Goal: Complete application form

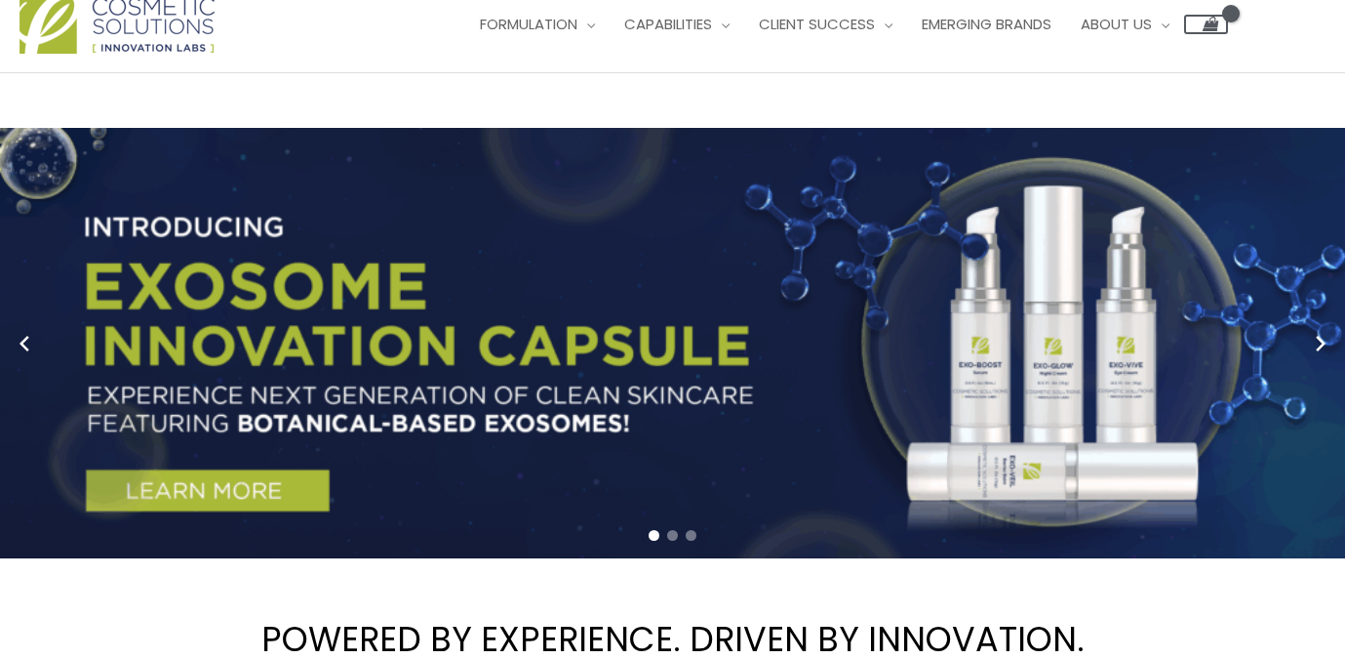
scroll to position [59, 0]
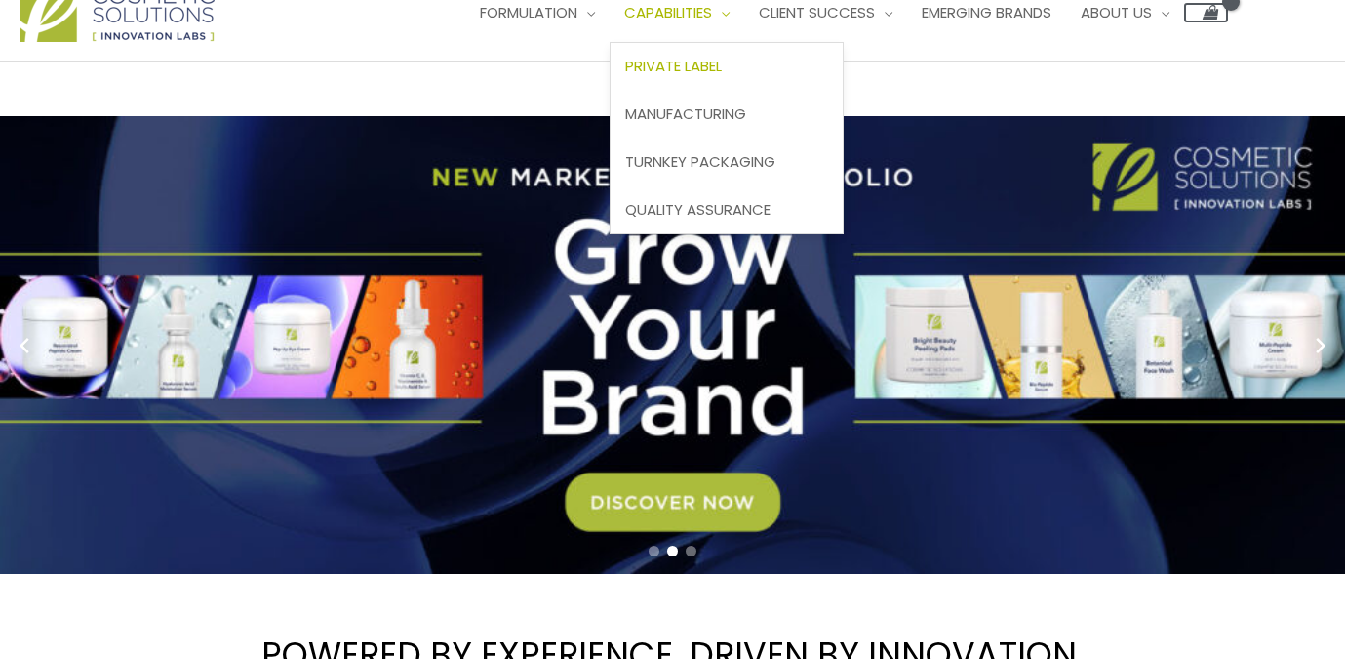
click at [625, 76] on span "Private Label" at bounding box center [673, 66] width 97 height 20
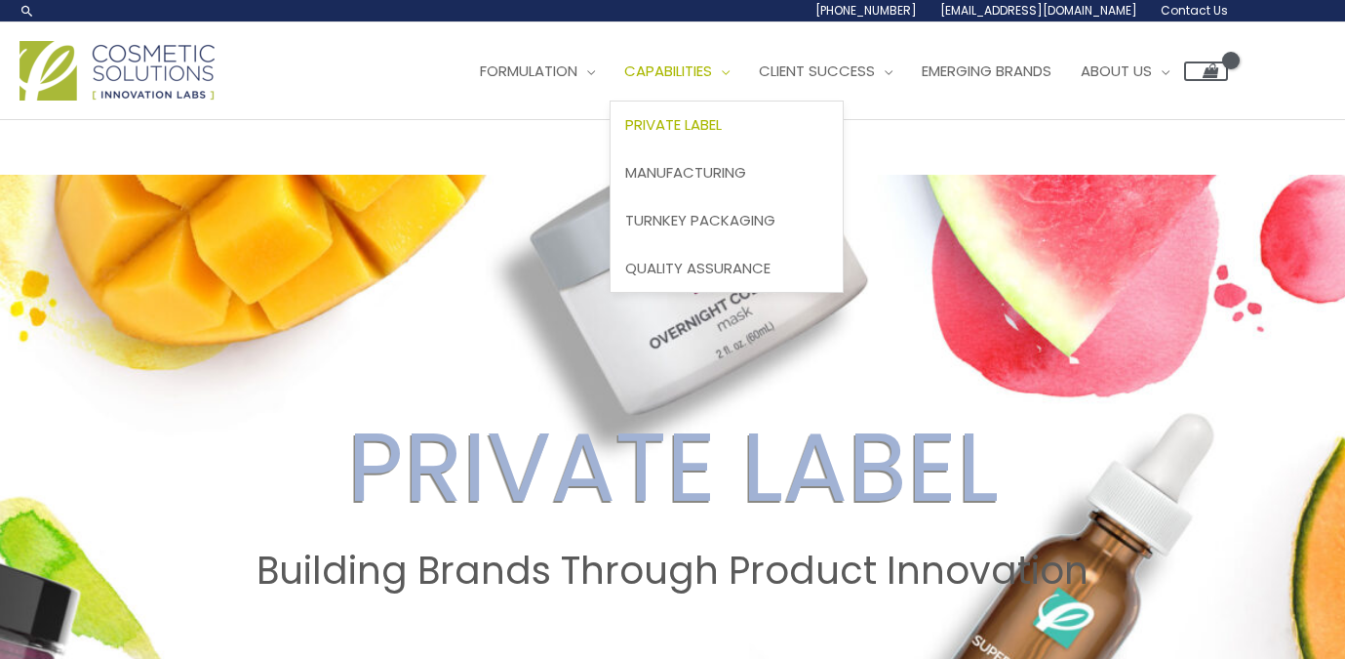
click at [625, 135] on span "Private Label" at bounding box center [673, 124] width 97 height 20
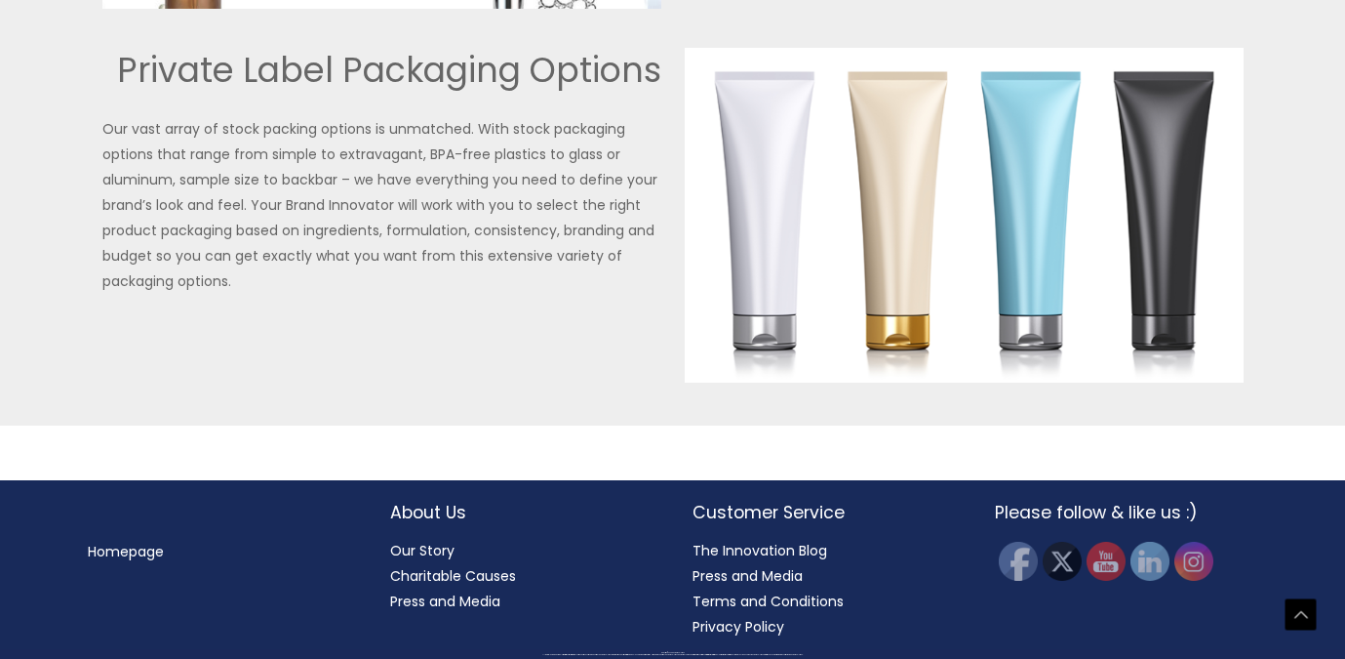
scroll to position [4892, 0]
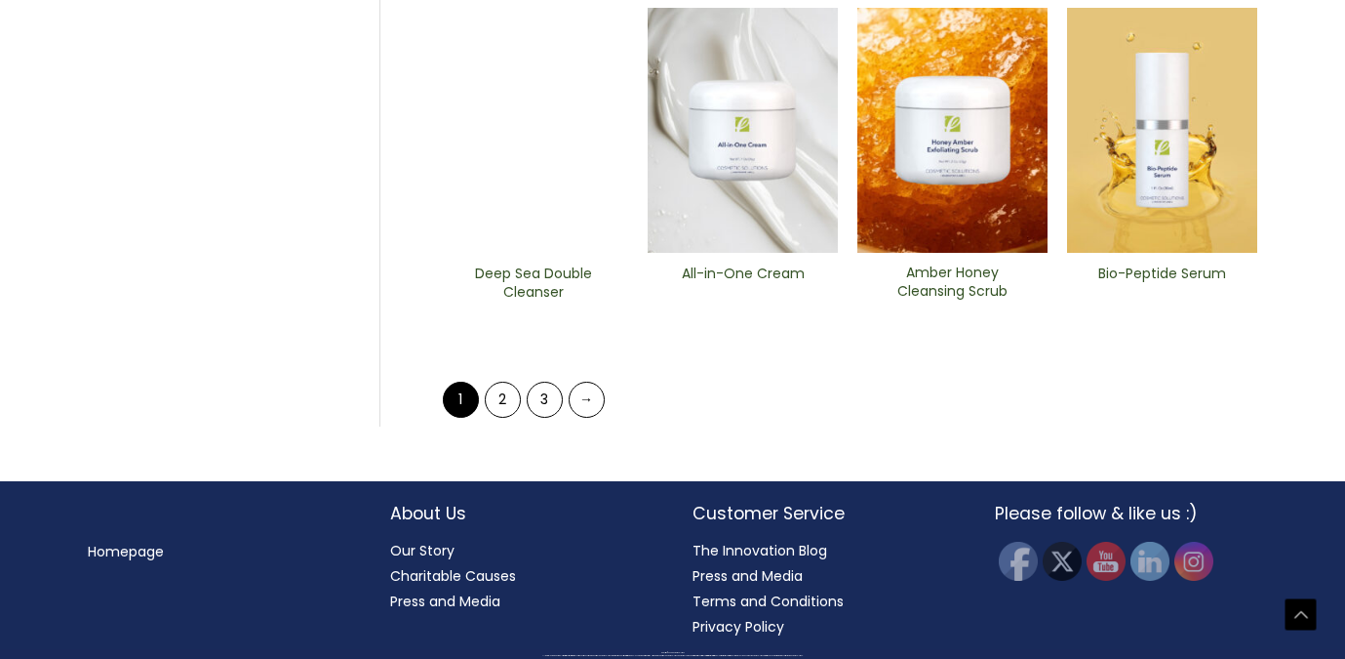
scroll to position [1312, 0]
click at [751, 254] on img at bounding box center [743, 131] width 190 height 246
click at [499, 418] on link "2" at bounding box center [503, 399] width 36 height 36
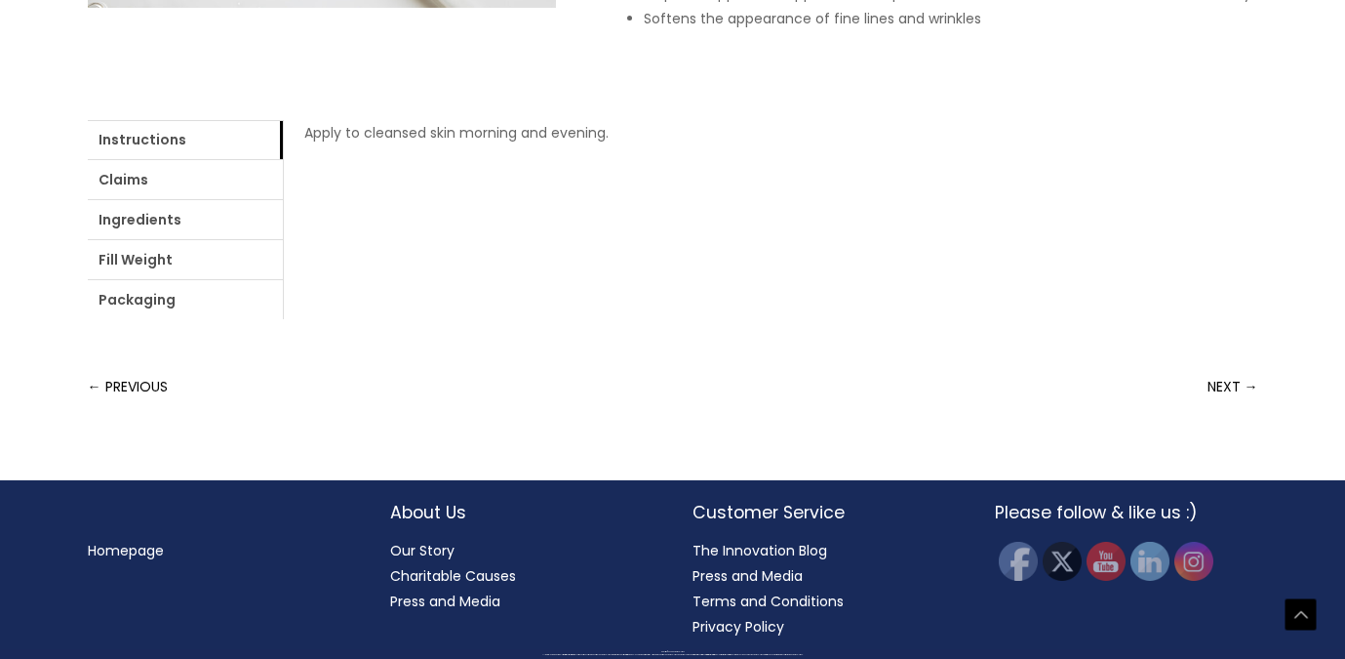
scroll to position [1238, 0]
click at [283, 239] on link "Ingredients" at bounding box center [185, 219] width 195 height 39
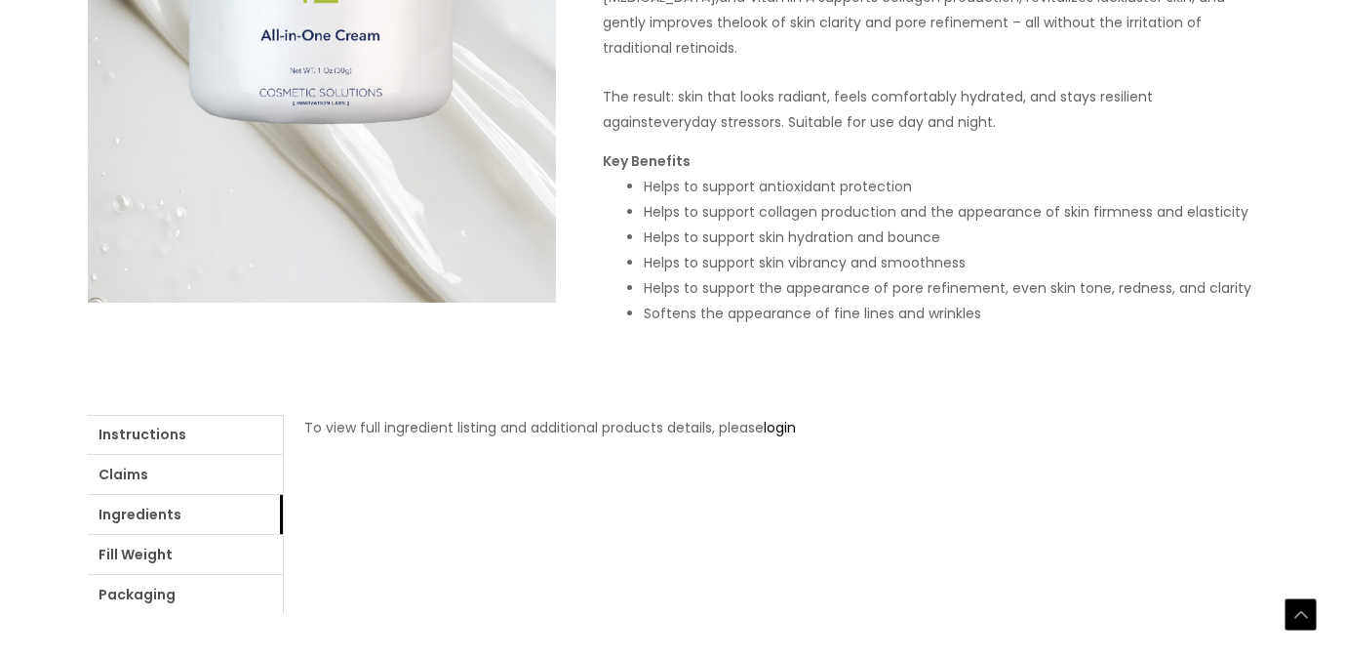
scroll to position [510, 0]
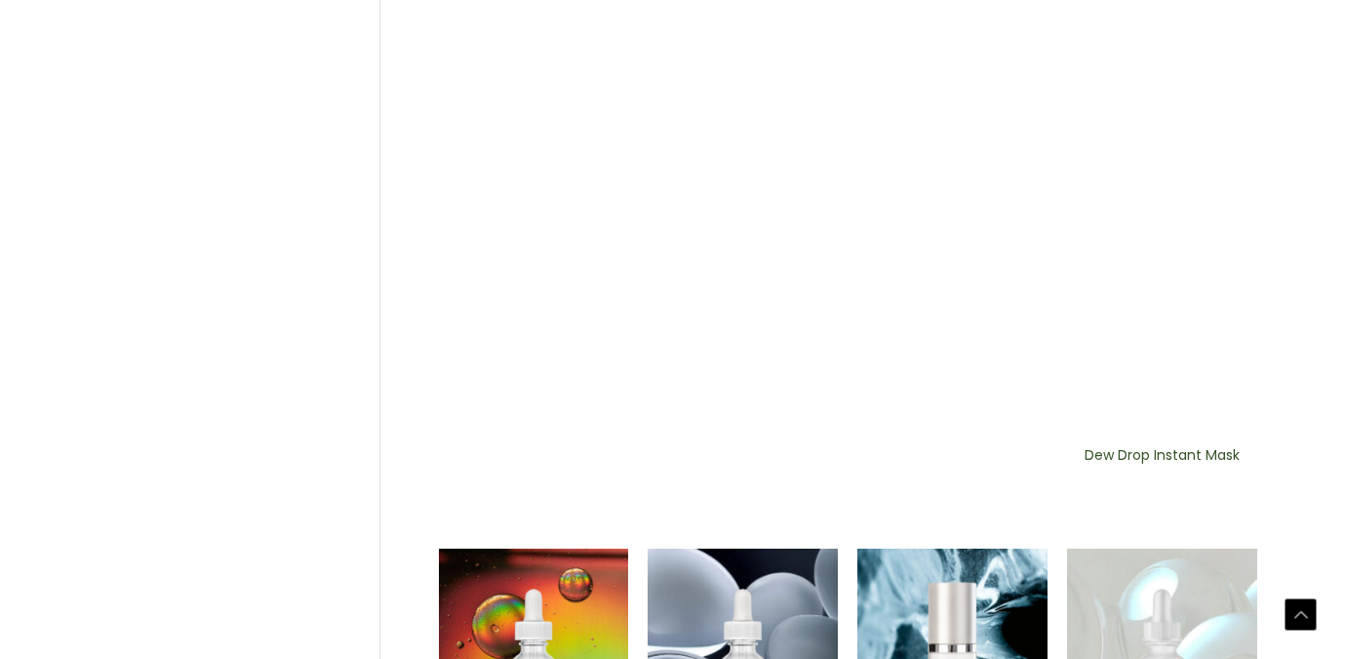
scroll to position [1325, 0]
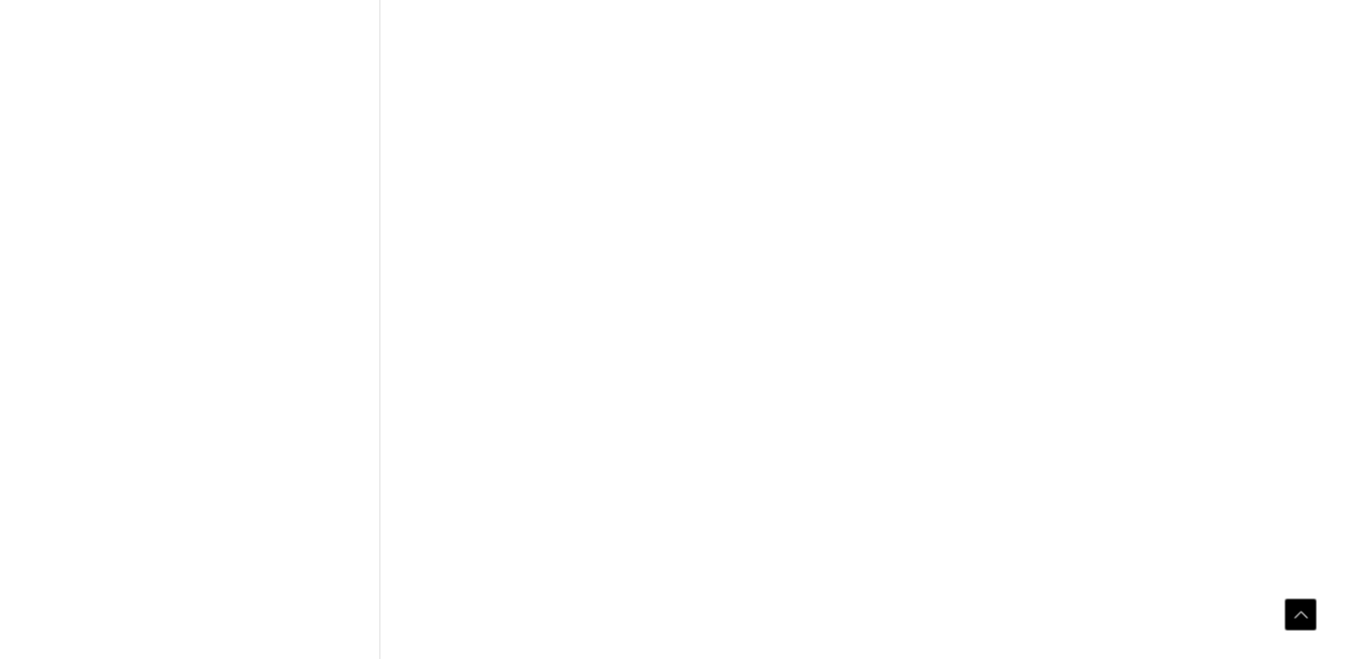
scroll to position [1347, 0]
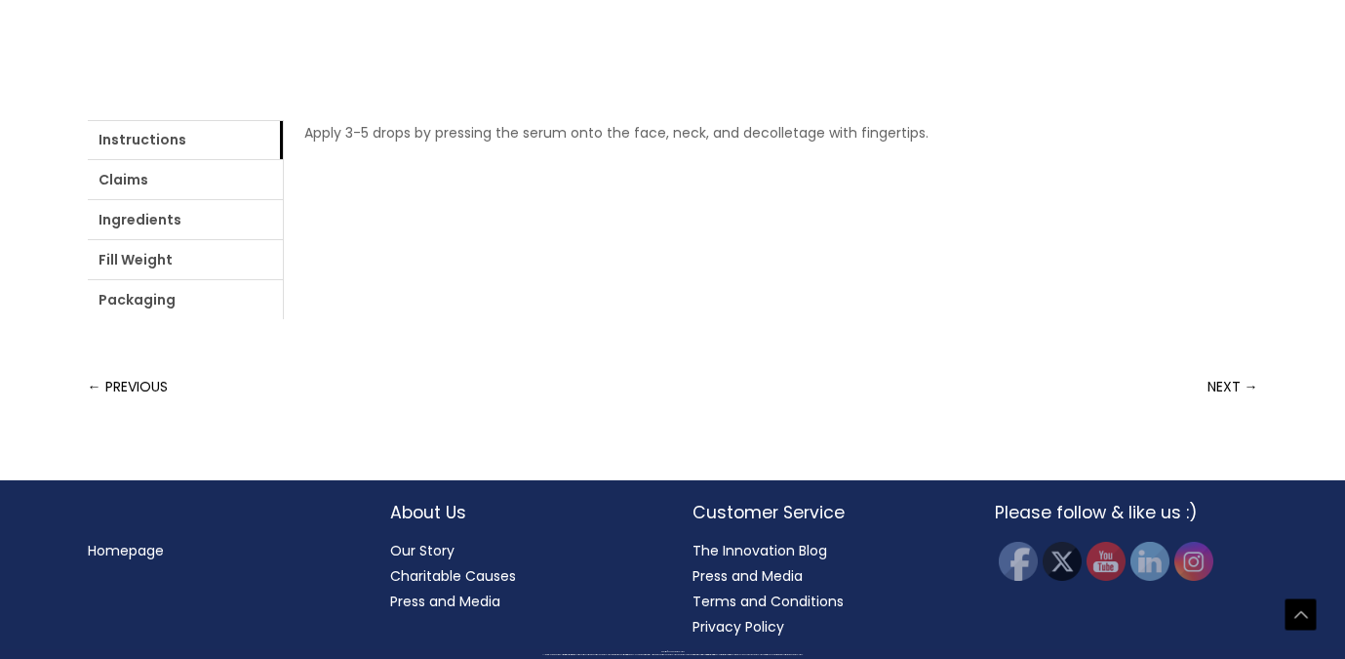
scroll to position [1071, 0]
click at [283, 239] on link "Ingredients" at bounding box center [185, 219] width 195 height 39
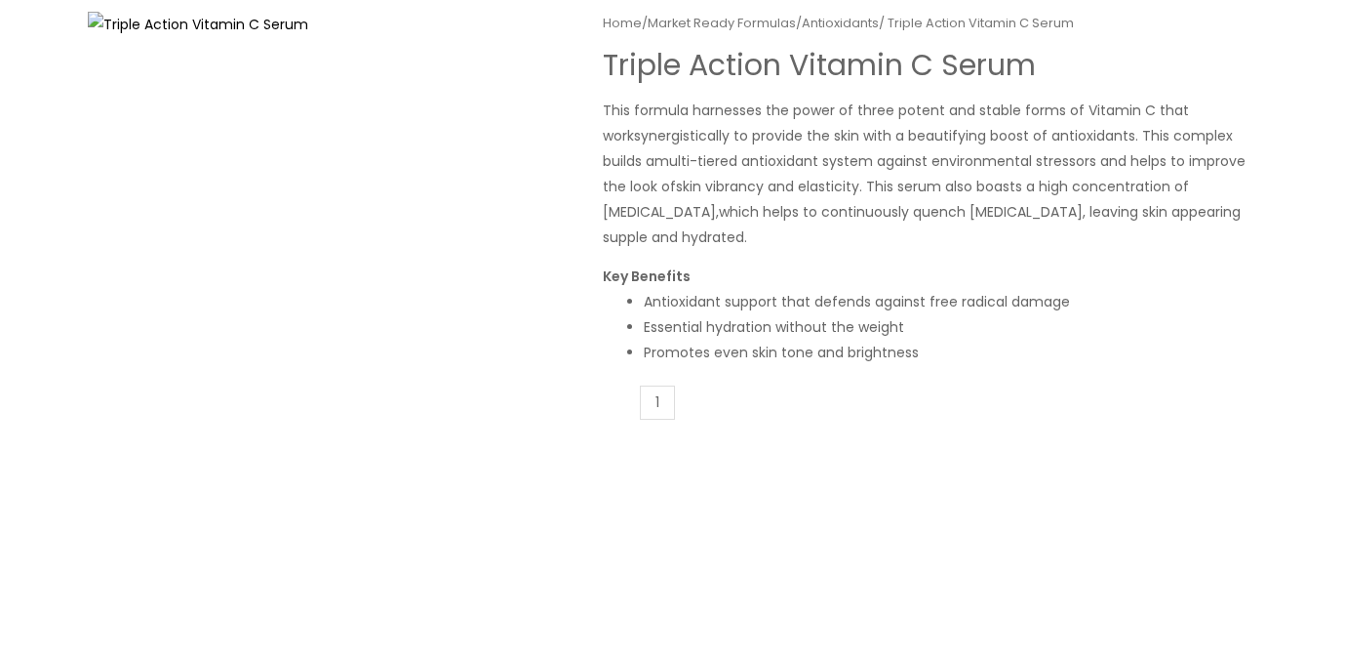
scroll to position [0, 0]
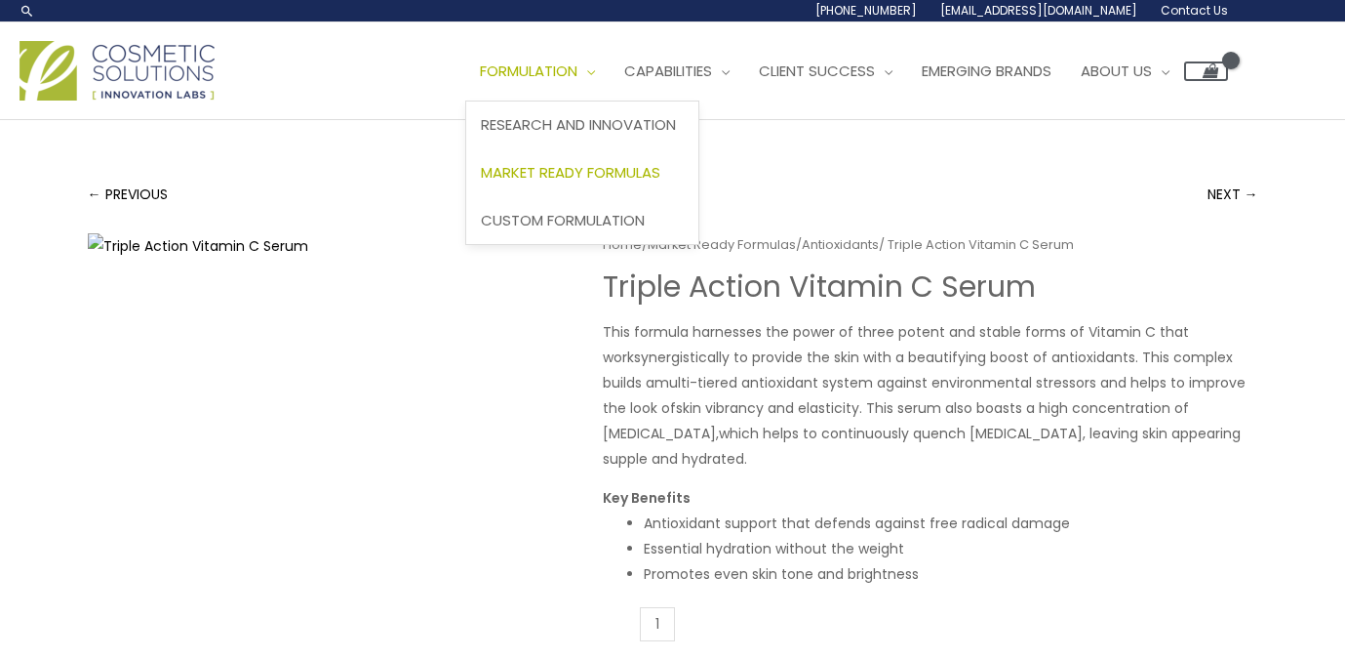
click at [481, 182] on span "Market Ready Formulas" at bounding box center [571, 172] width 180 height 20
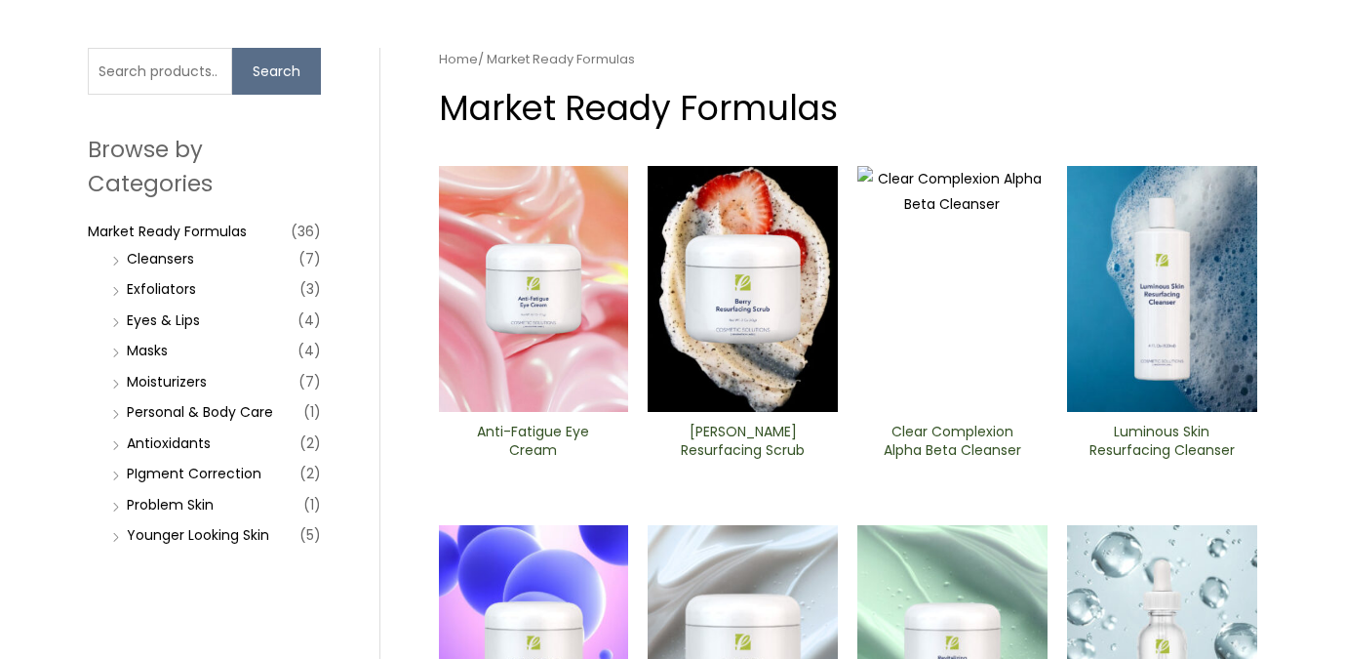
scroll to position [86, 0]
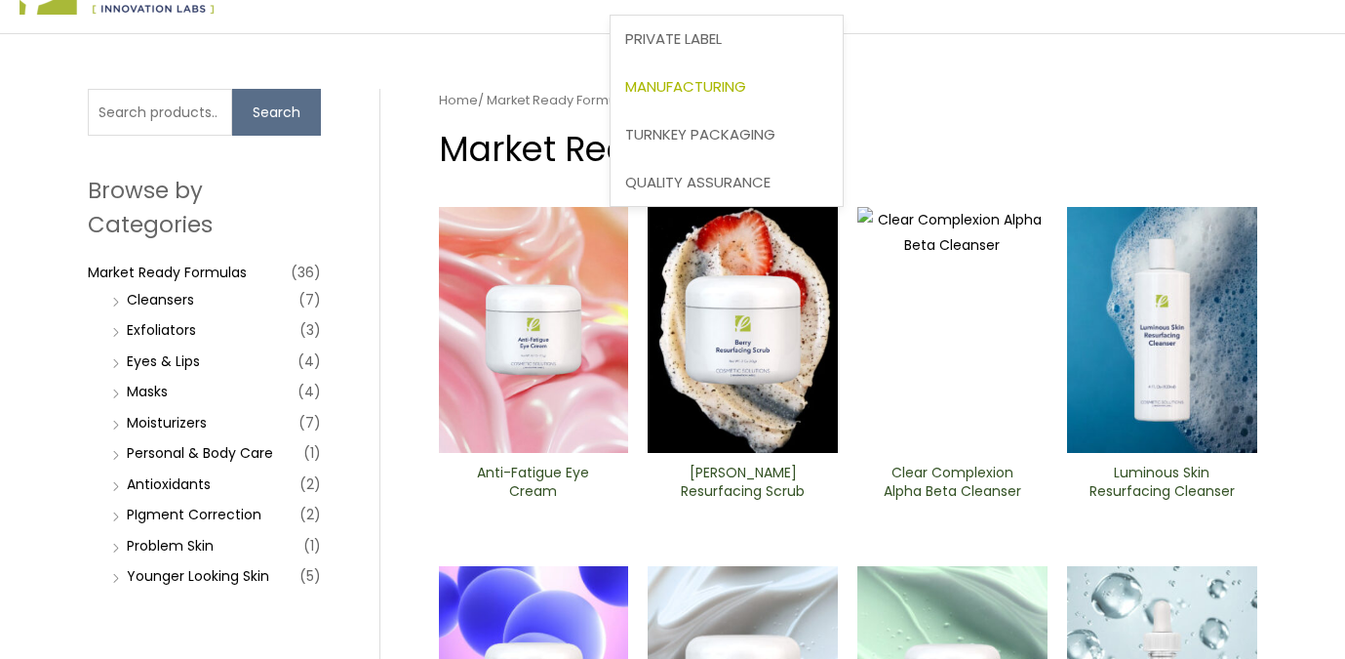
click at [625, 97] on span "Manufacturing" at bounding box center [685, 86] width 121 height 20
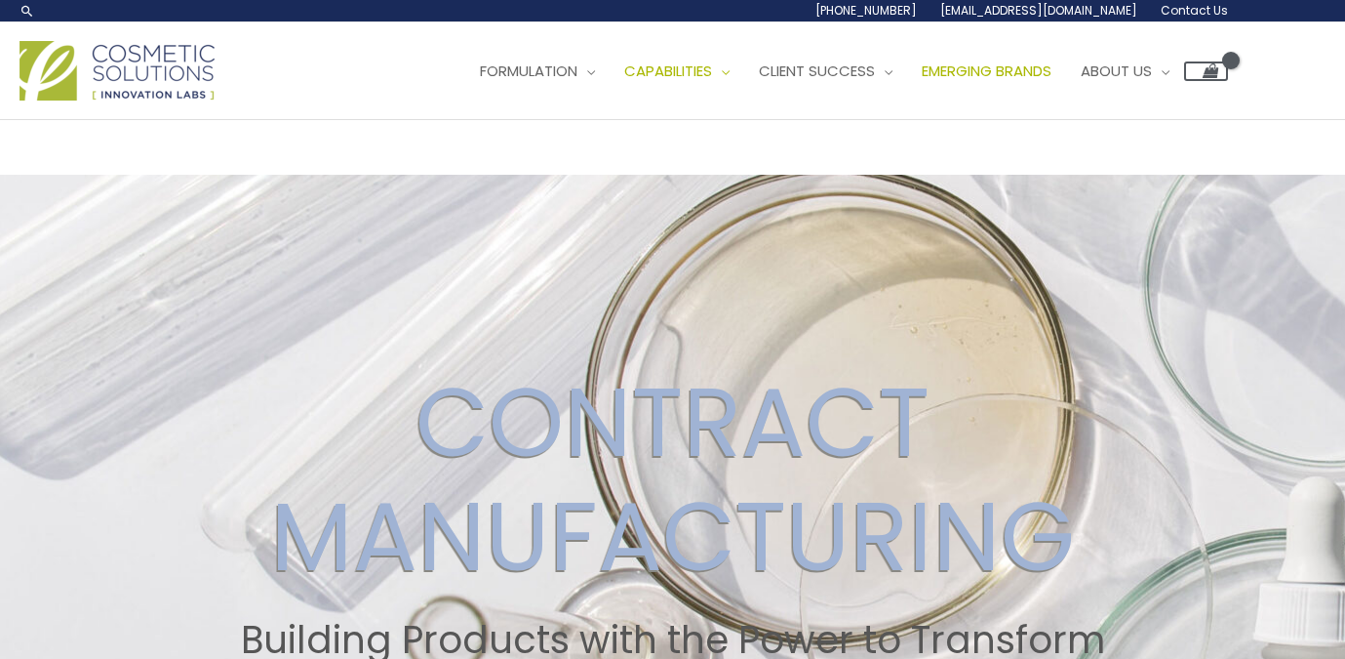
click at [922, 81] on span "Emerging Brands" at bounding box center [987, 70] width 130 height 20
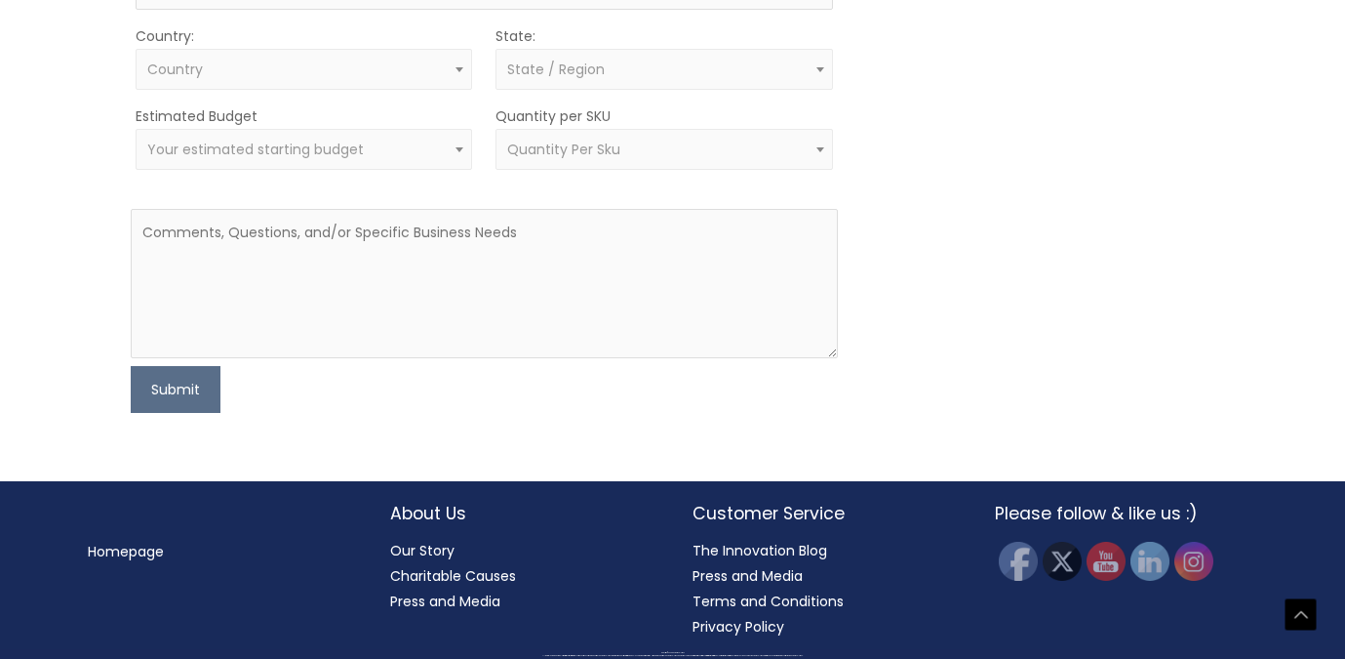
scroll to position [1520, 0]
type input "[PERSON_NAME]"
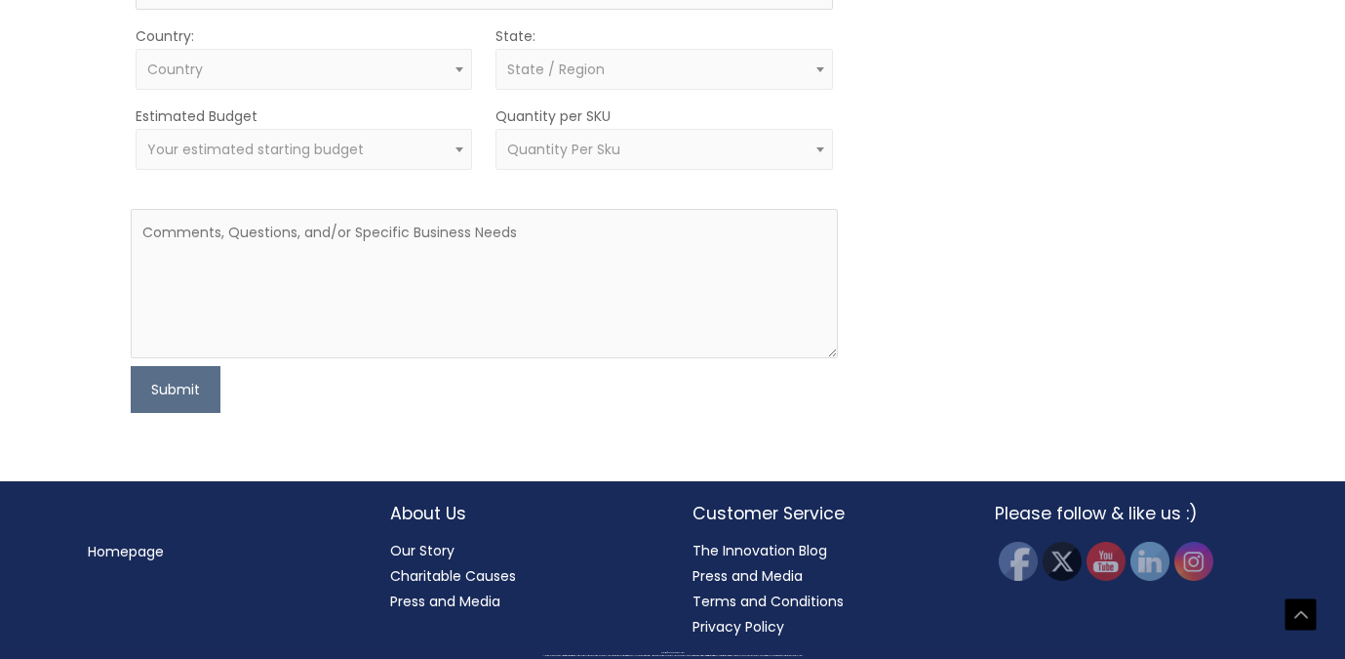
type input "k"
type input "[EMAIL_ADDRESS][DOMAIN_NAME]"
type input "4693497188"
type input "A"
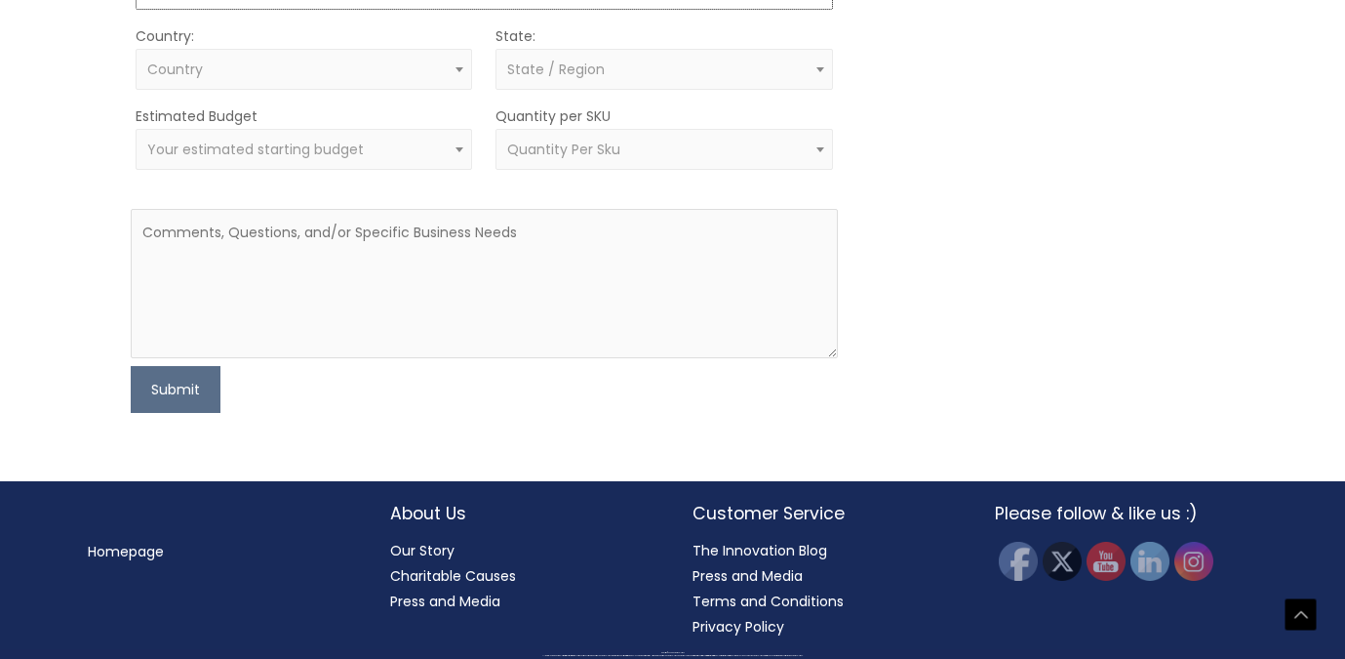
scroll to position [1682, 0]
type input "ASLF"
click at [293, 79] on span "Country" at bounding box center [304, 69] width 314 height 19
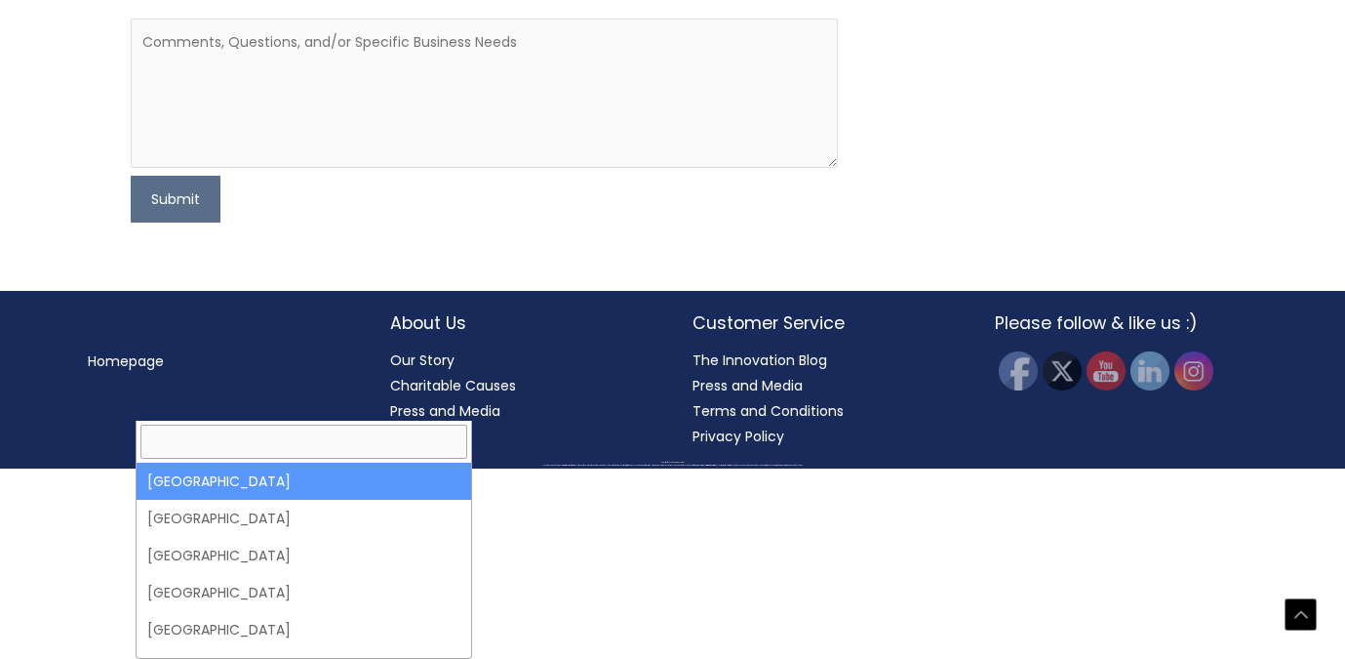
select select "[GEOGRAPHIC_DATA]"
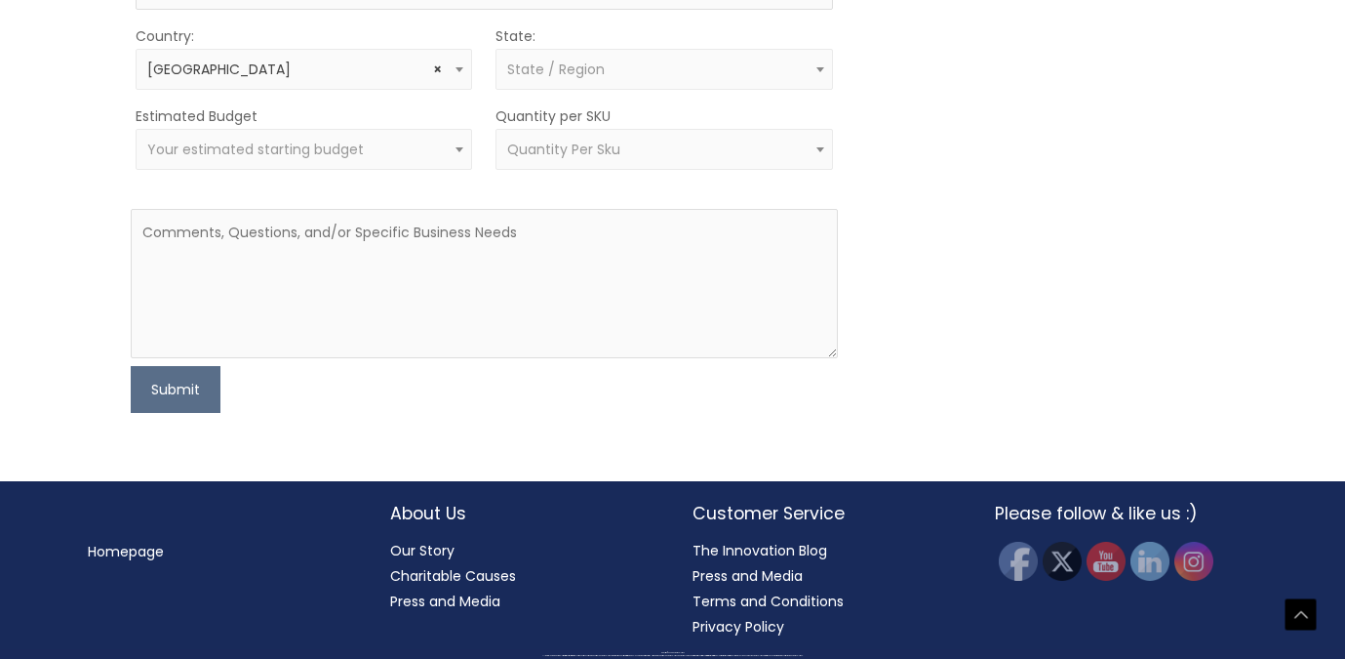
click at [520, 79] on span "State / Region" at bounding box center [556, 70] width 98 height 20
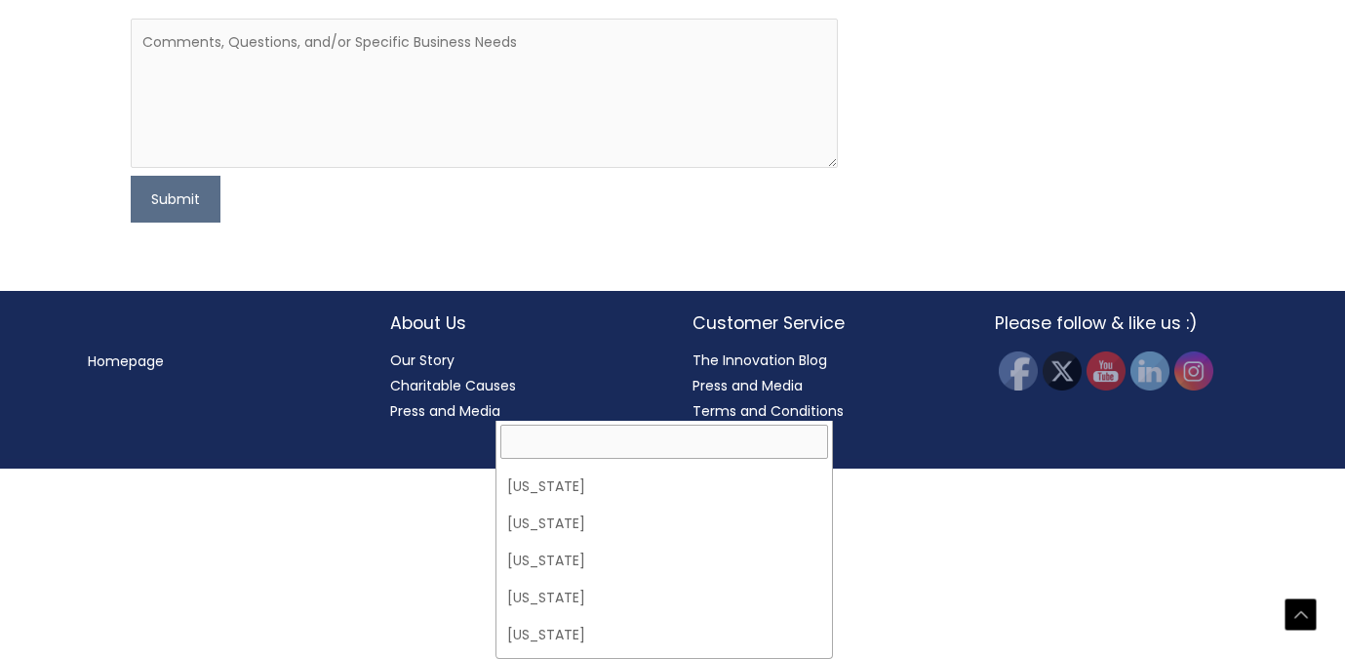
scroll to position [1778, 0]
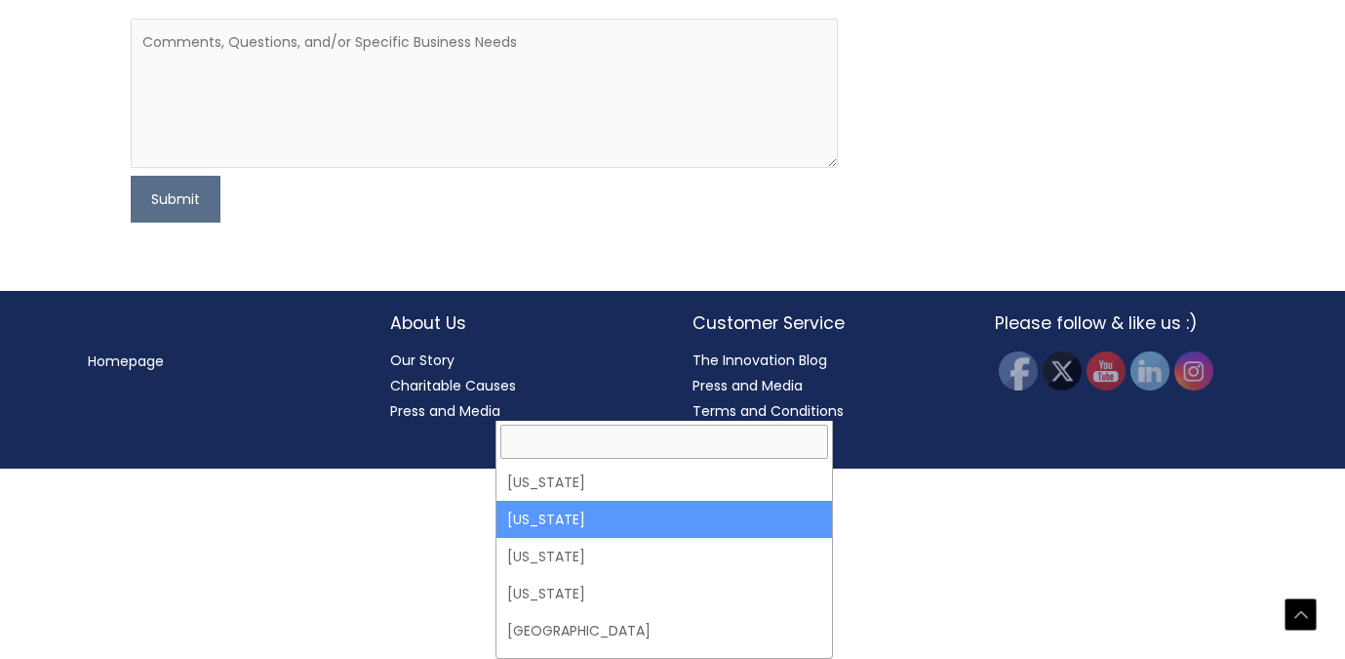
select select "[US_STATE]"
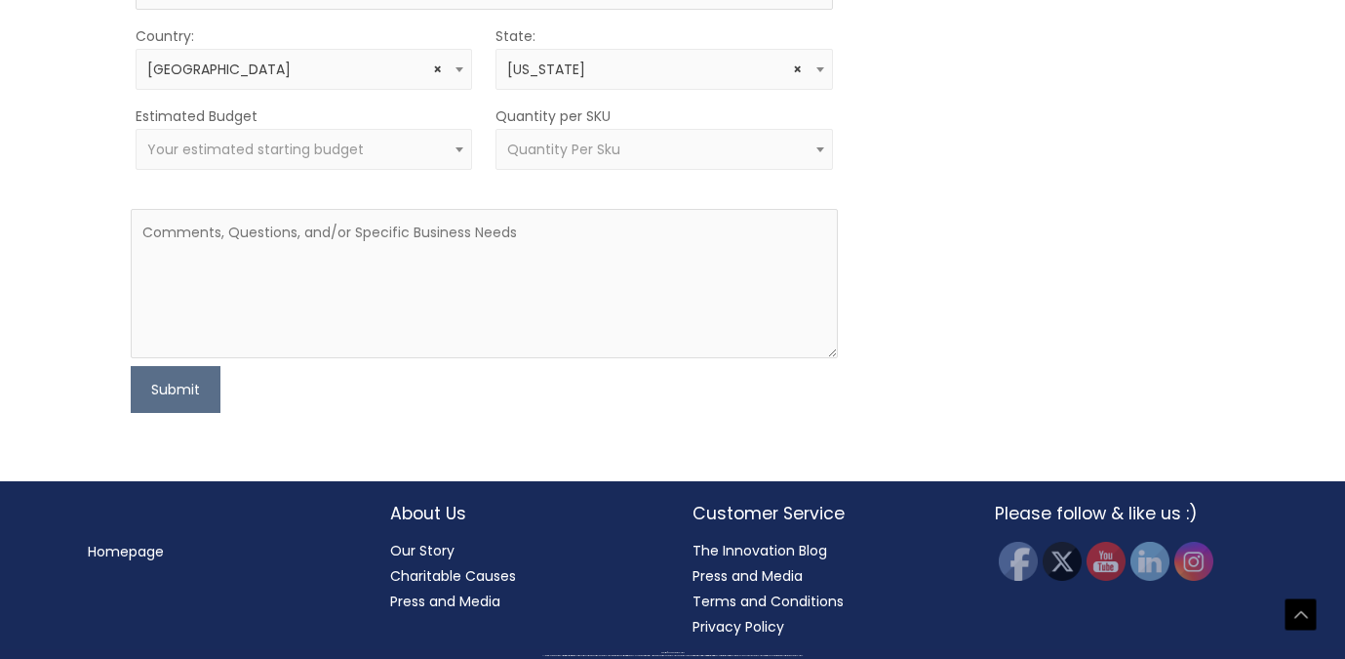
click at [578, 159] on span "Quantity Per Sku" at bounding box center [563, 150] width 113 height 20
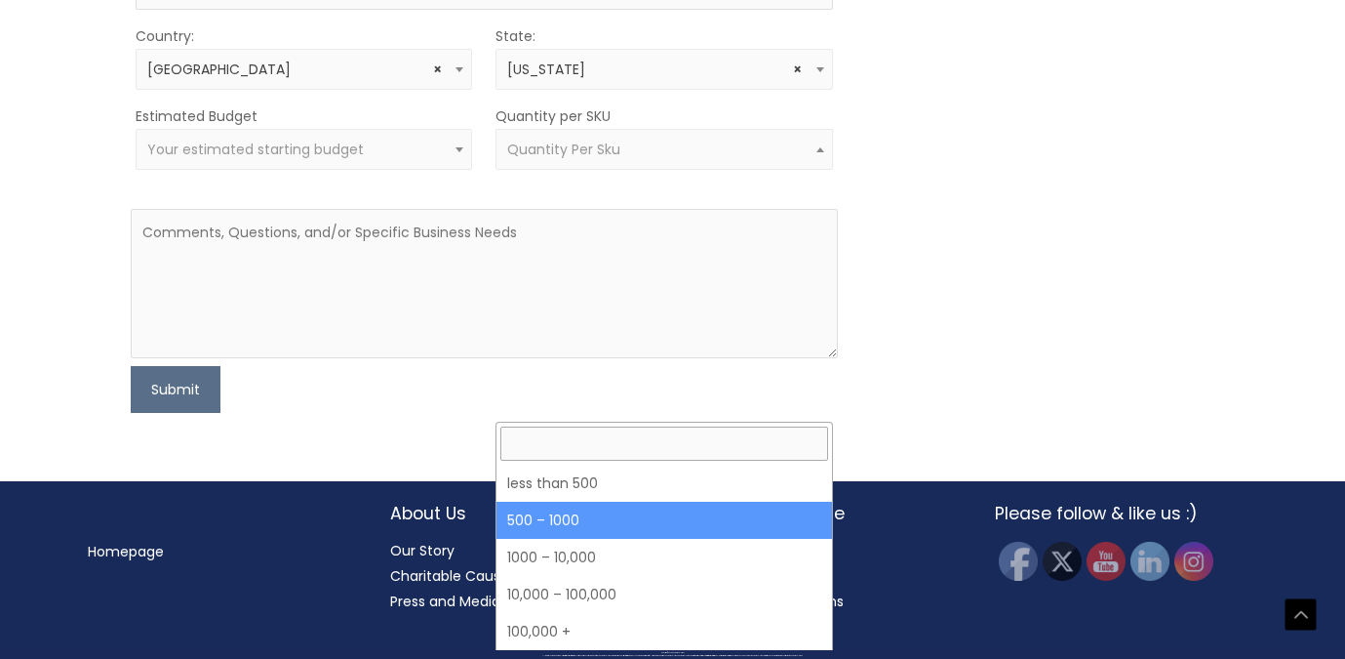
select select "8"
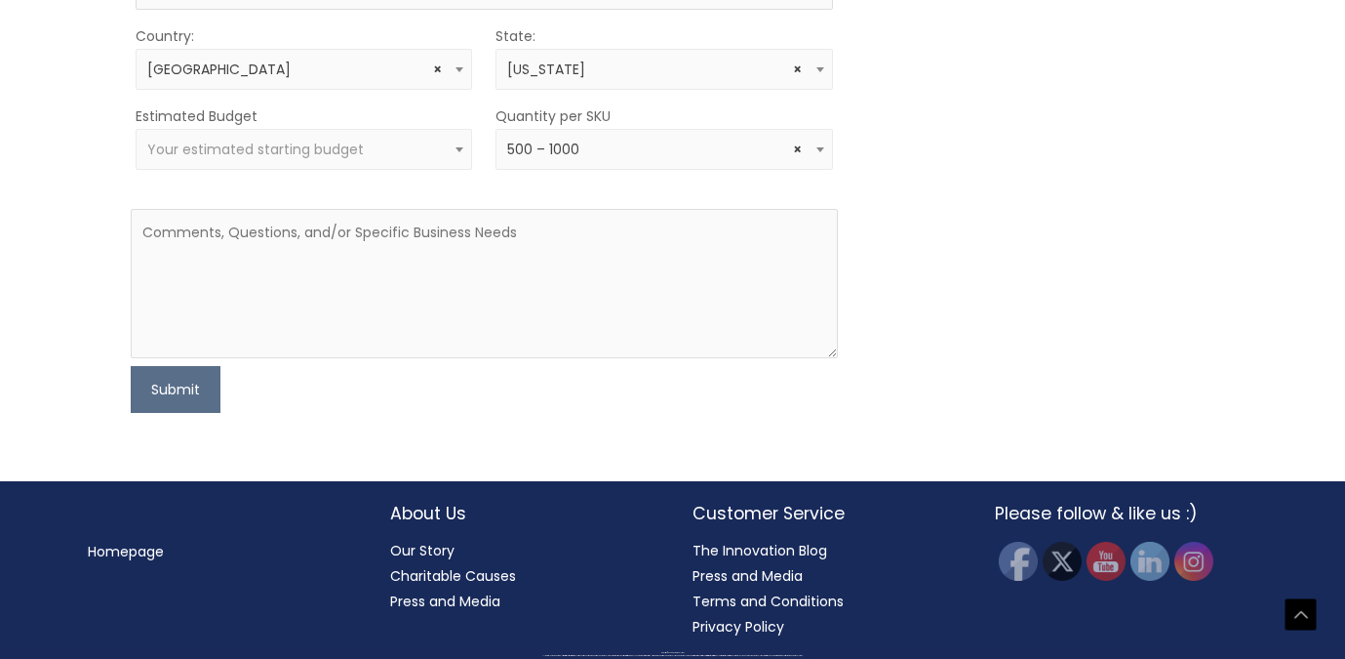
scroll to position [1848, 0]
click at [405, 357] on textarea at bounding box center [484, 283] width 707 height 149
click at [251, 358] on textarea "Hi there, We want to add a daytime moisturizer to" at bounding box center [484, 283] width 707 height 149
click at [446, 358] on textarea "Hi there, We want to add a daytime moisturizer to" at bounding box center [484, 283] width 707 height 149
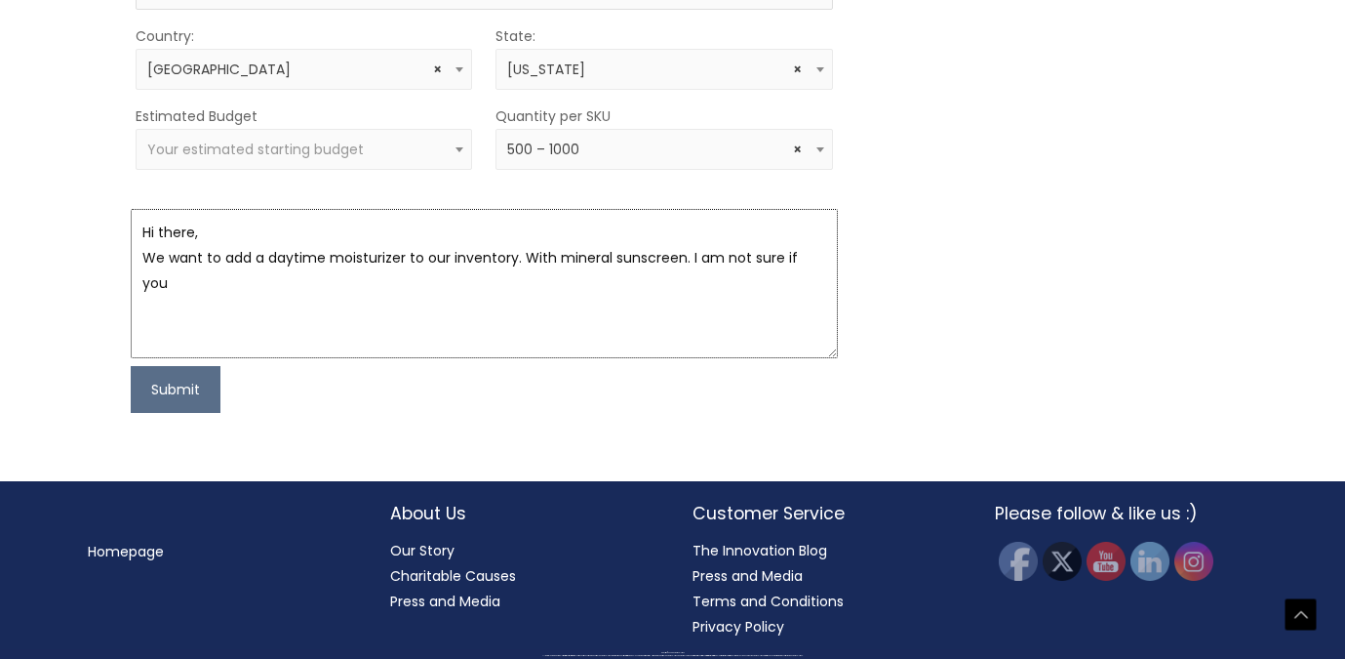
click at [404, 358] on textarea "Hi there, We want to add a daytime moisturizer to our inventory. With mineral s…" at bounding box center [484, 283] width 707 height 149
click at [537, 358] on textarea "Hi there, We want to add a daytime moisturizer (with anti aging ingredients lik…" at bounding box center [484, 283] width 707 height 149
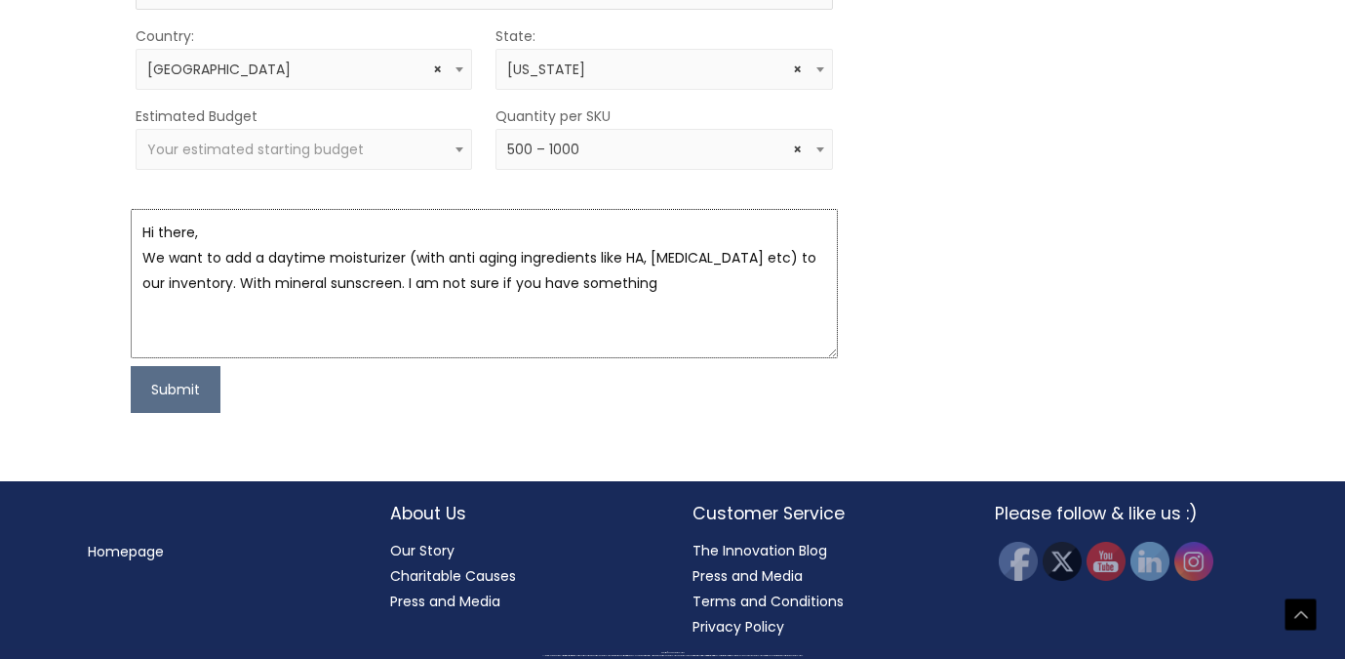
drag, startPoint x: 644, startPoint y: 398, endPoint x: 216, endPoint y: 399, distance: 428.3
click at [216, 358] on textarea "Hi there, We want to add a daytime moisturizer (with anti aging ingredients lik…" at bounding box center [484, 283] width 707 height 149
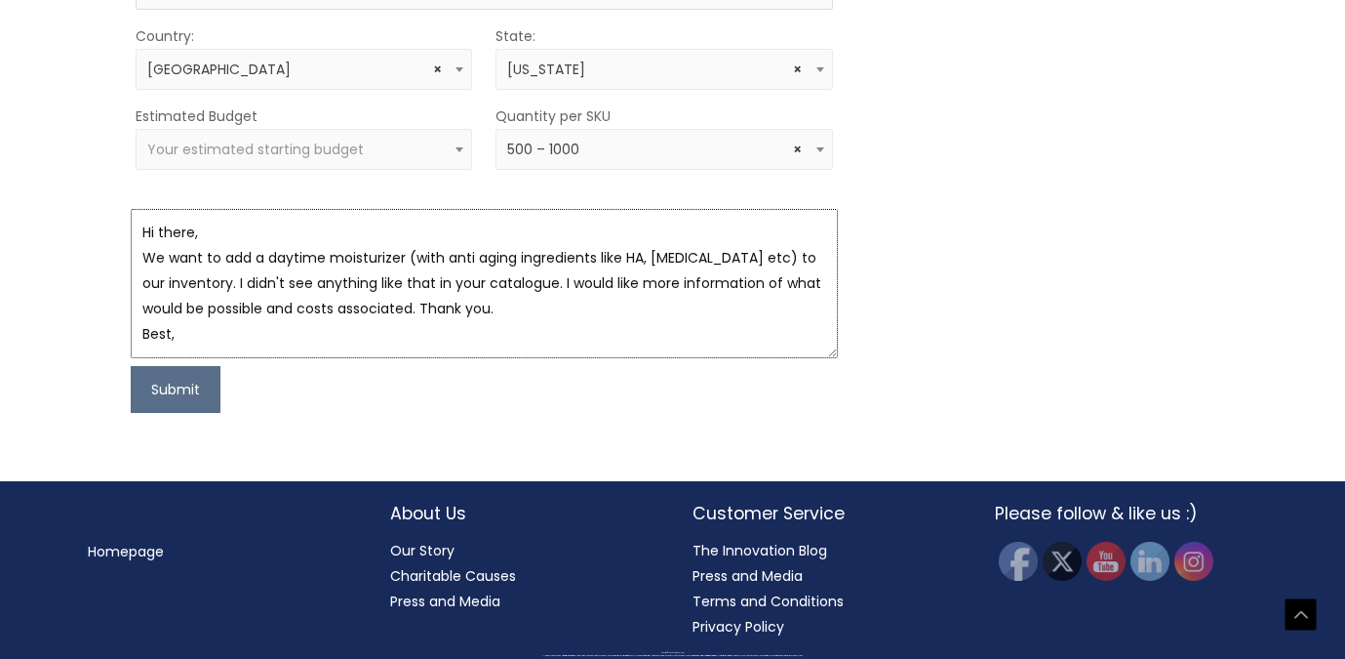
scroll to position [12, 0]
type textarea "Hi there, We want to add a daytime moisturizer (with anti aging ingredients lik…"
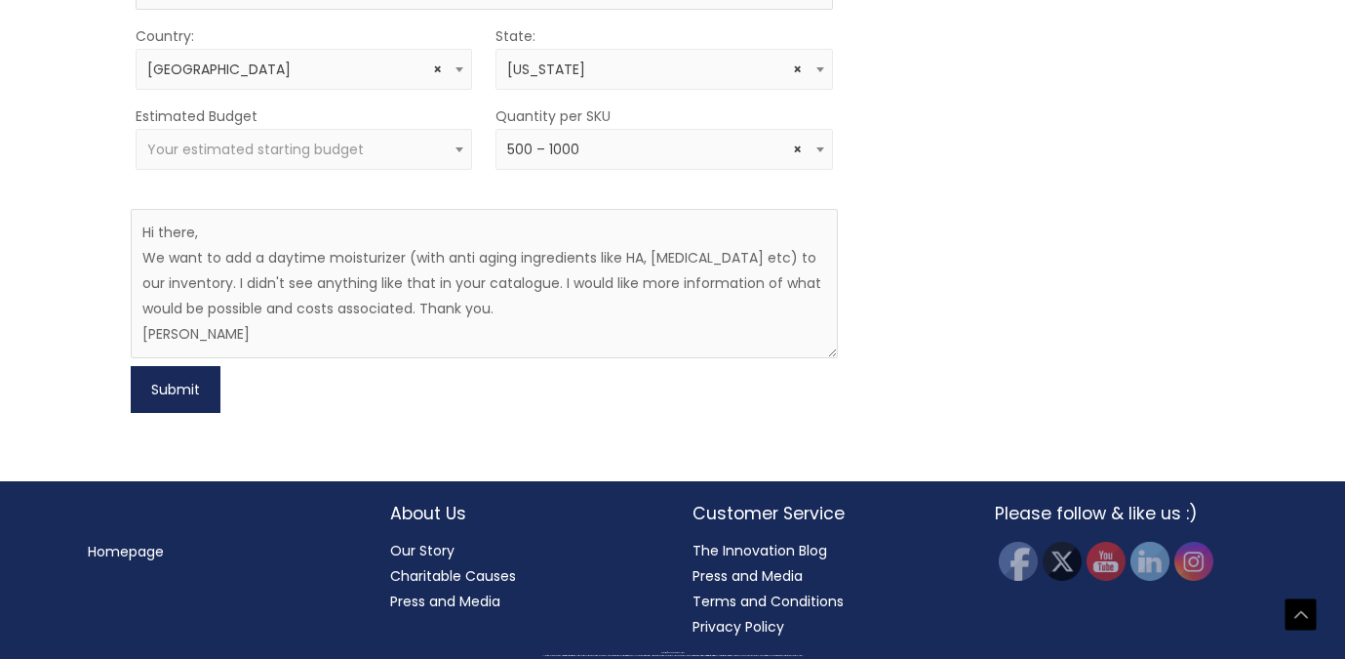
click at [190, 413] on button "Submit" at bounding box center [176, 389] width 90 height 47
click at [332, 201] on form "First Name Philipp Last Name Karner Email contact@agingslowly-livingfully.com P…" at bounding box center [484, 95] width 707 height 635
click at [322, 159] on span "Your estimated starting budget" at bounding box center [255, 150] width 217 height 20
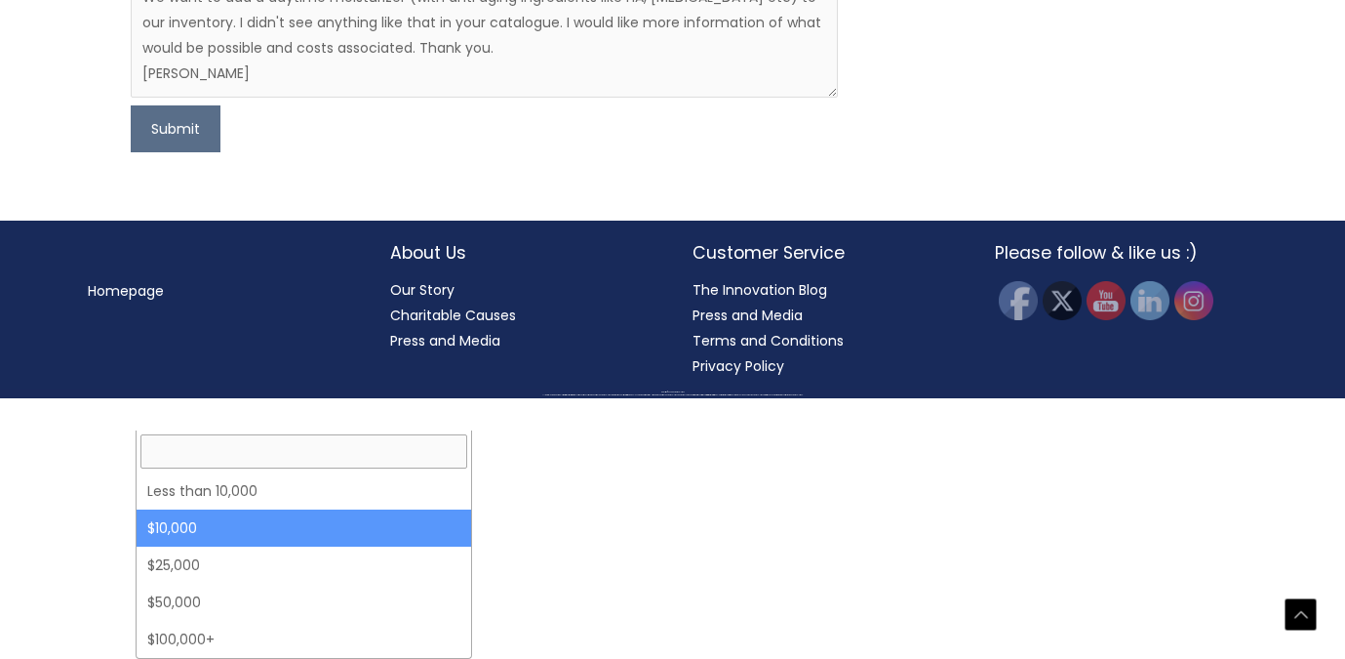
select select "10000"
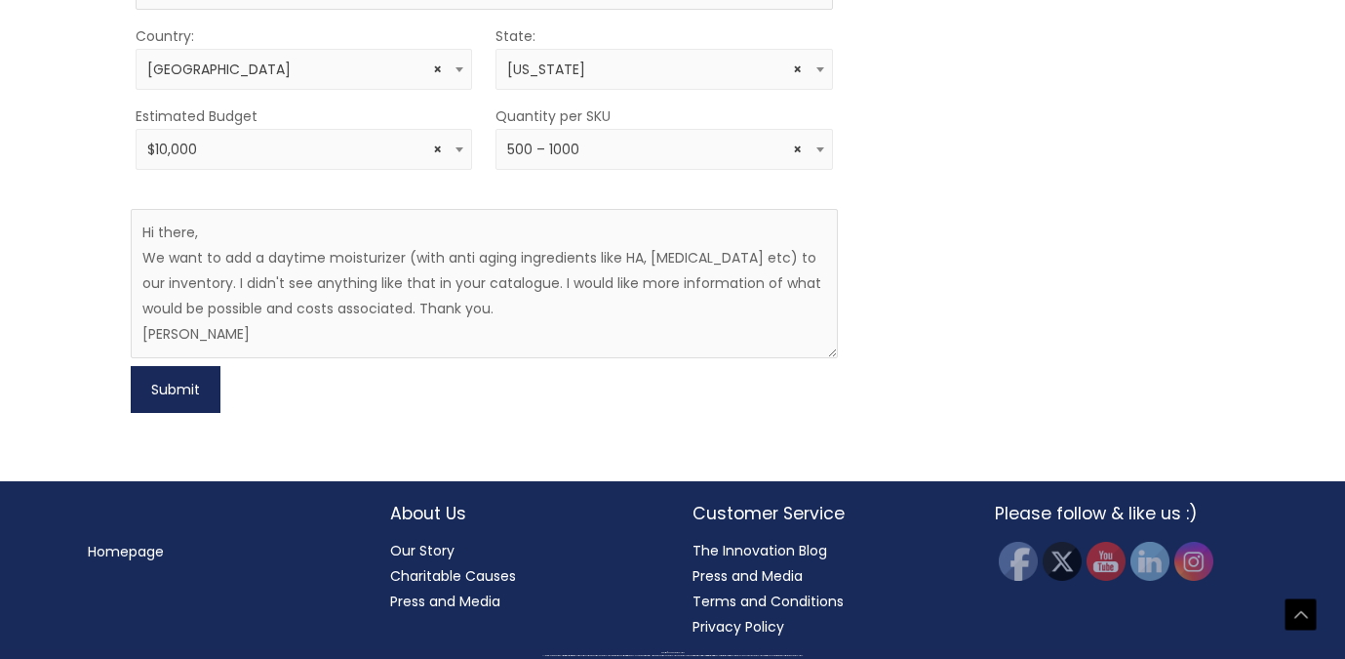
click at [201, 413] on button "Submit" at bounding box center [176, 389] width 90 height 47
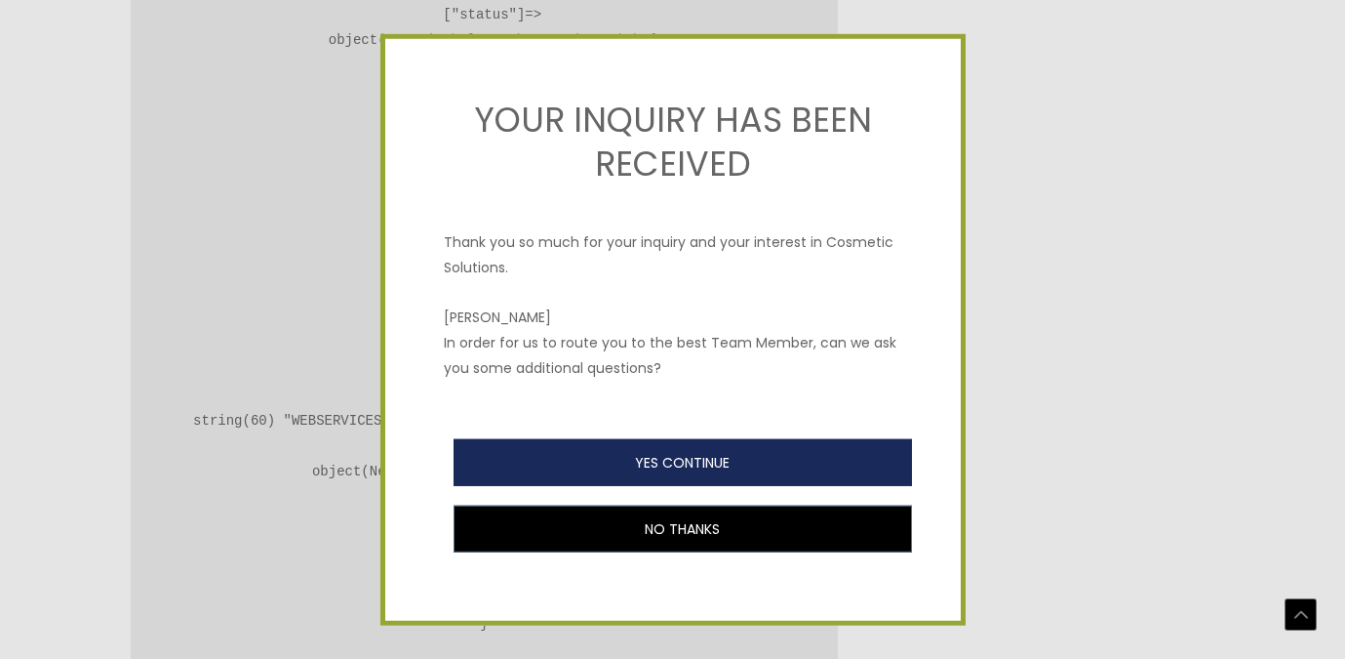
click at [747, 464] on button "YES CONTINUE" at bounding box center [683, 462] width 459 height 47
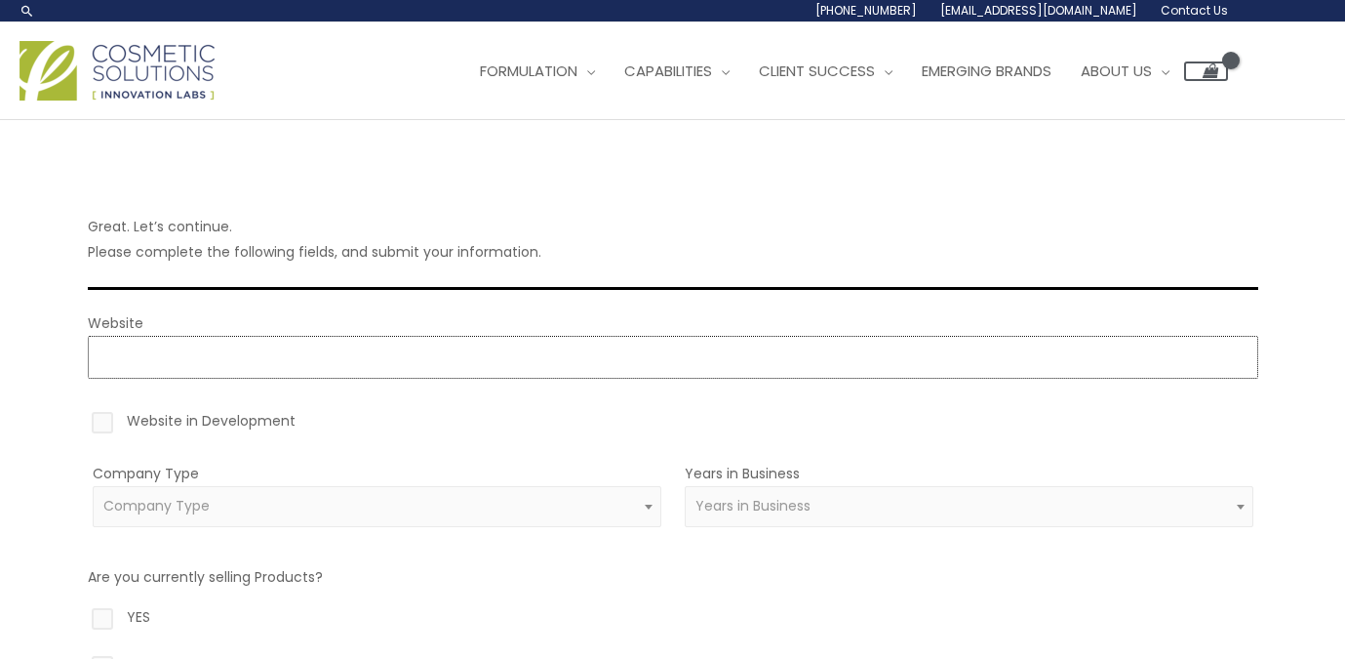
click at [546, 352] on input "Website" at bounding box center [673, 357] width 1171 height 43
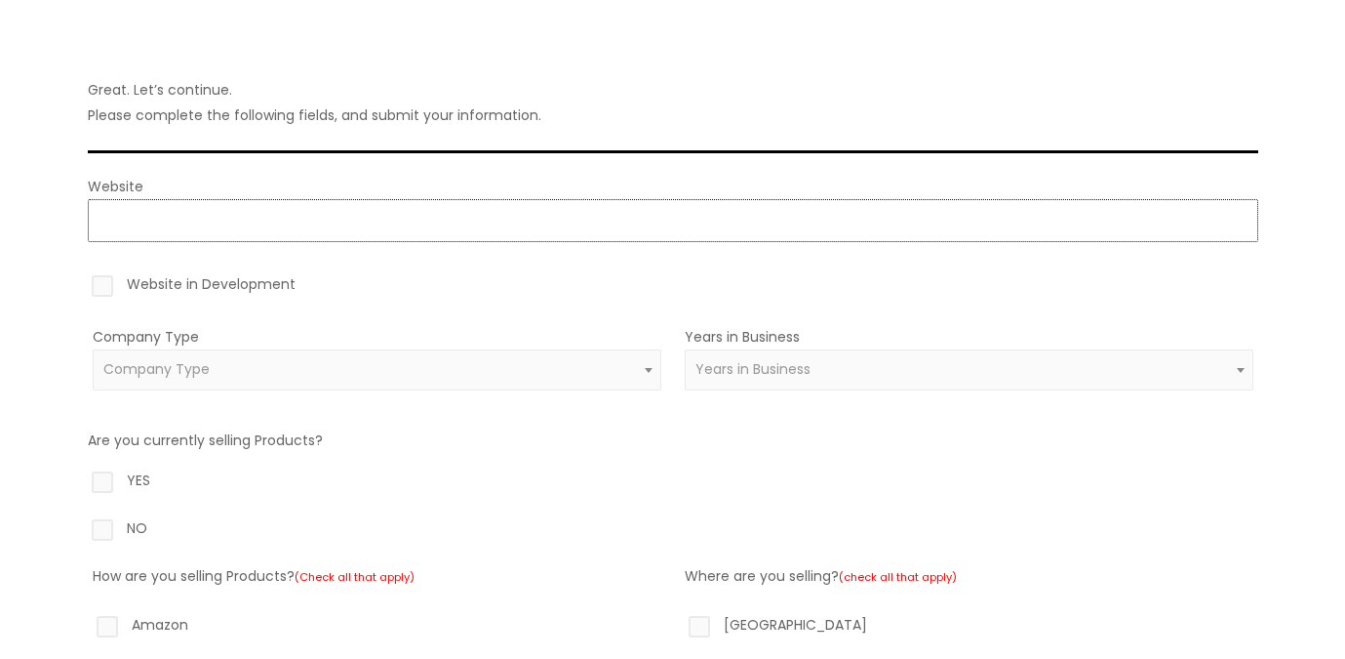
scroll to position [194, 0]
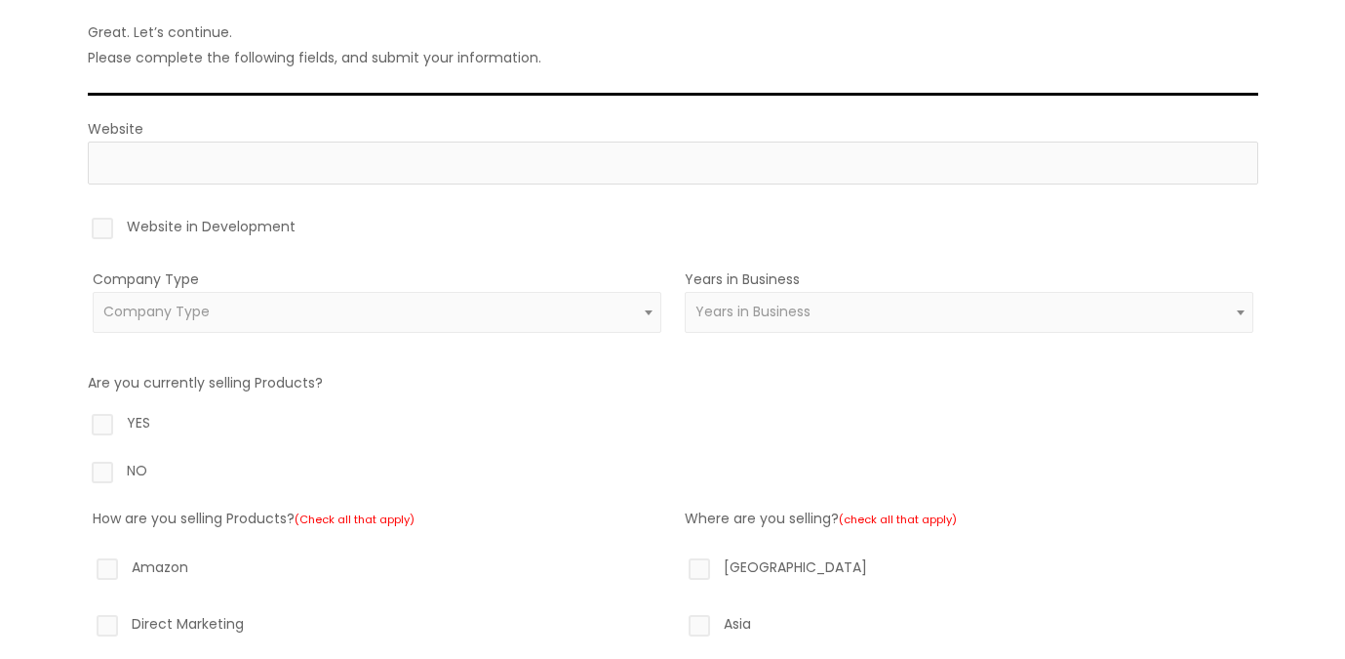
click at [102, 421] on label "YES" at bounding box center [673, 426] width 1171 height 33
click at [81, 421] on input "YES" at bounding box center [74, 416] width 13 height 13
radio input "true"
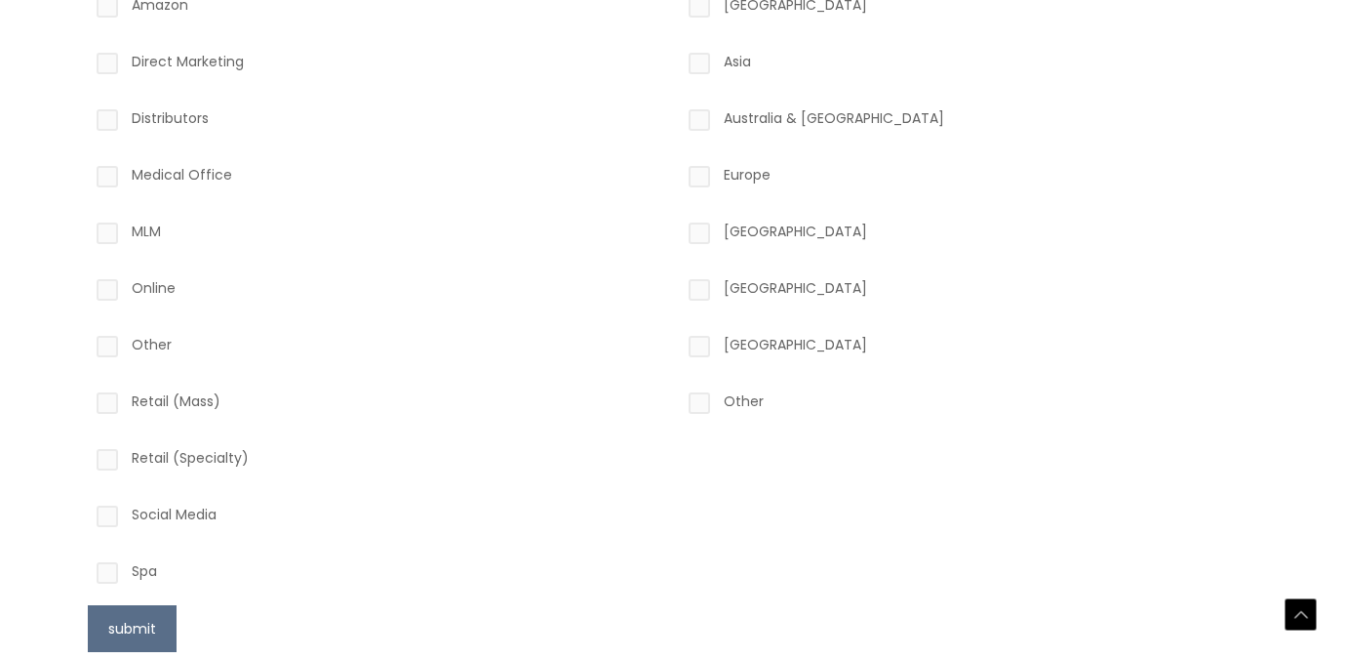
scroll to position [766, 0]
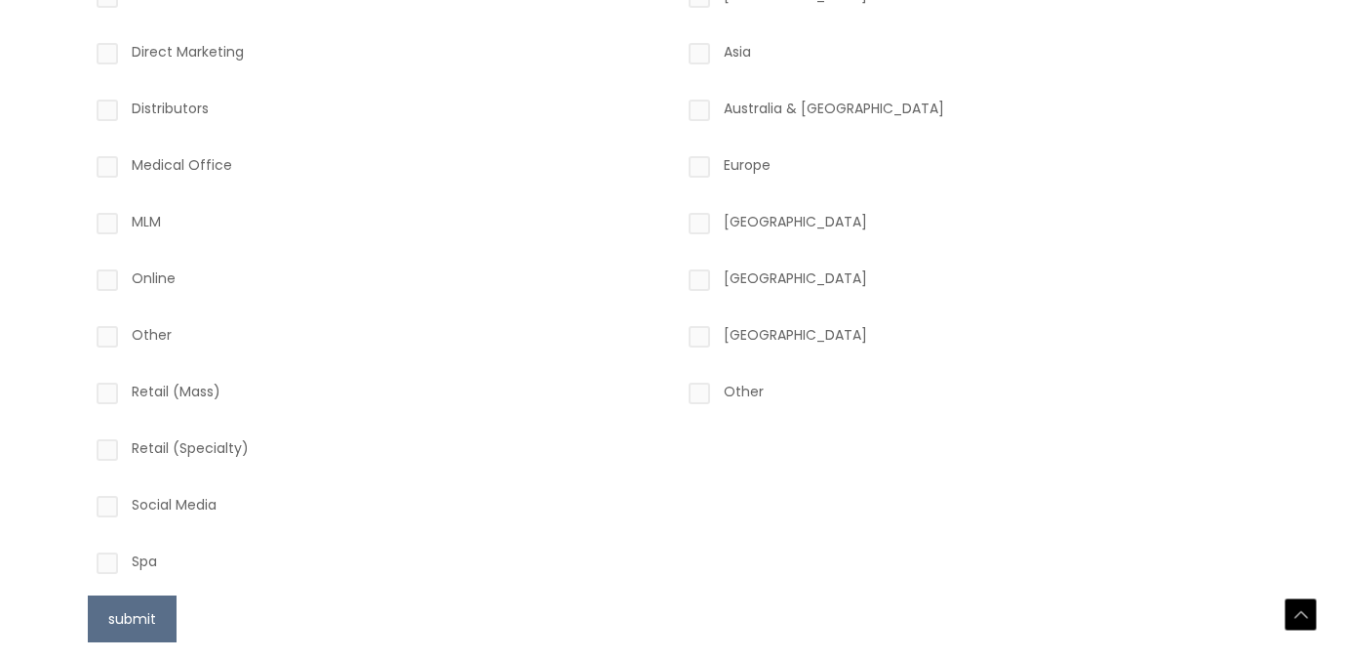
click at [110, 506] on label "Social Media" at bounding box center [377, 508] width 569 height 33
click at [86, 504] on input "Social Media" at bounding box center [79, 498] width 13 height 13
checkbox input "true"
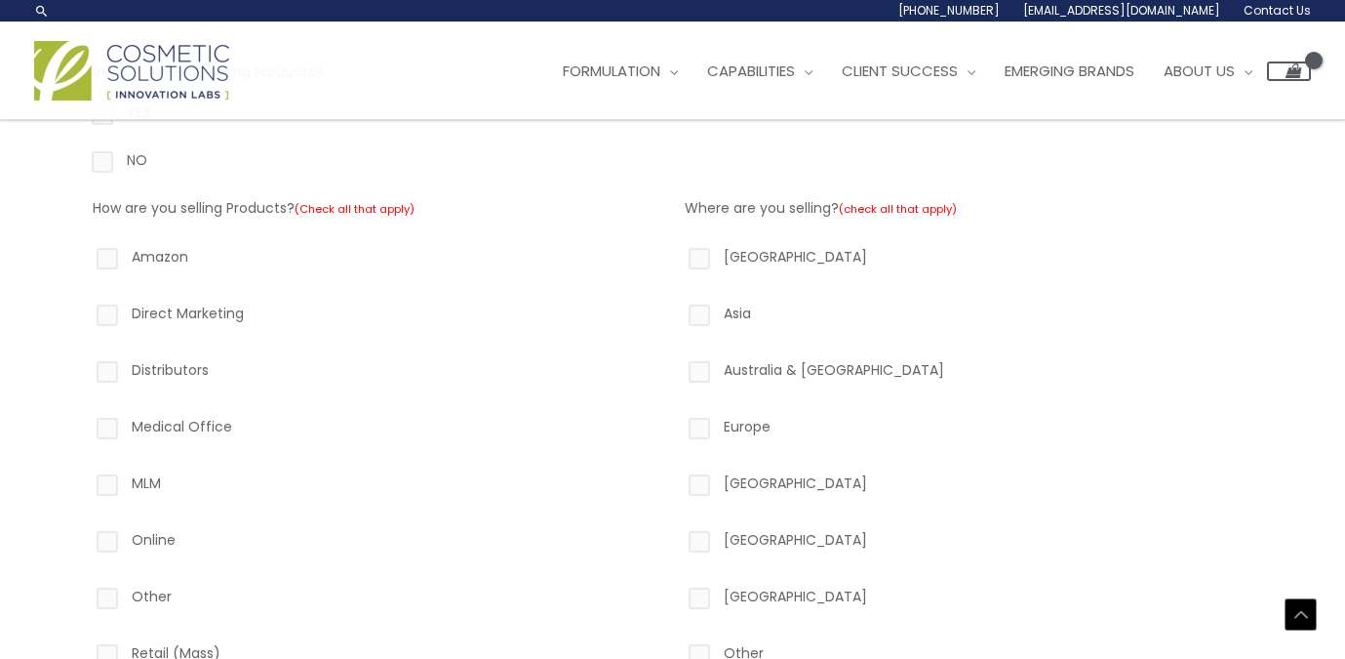
scroll to position [471, 0]
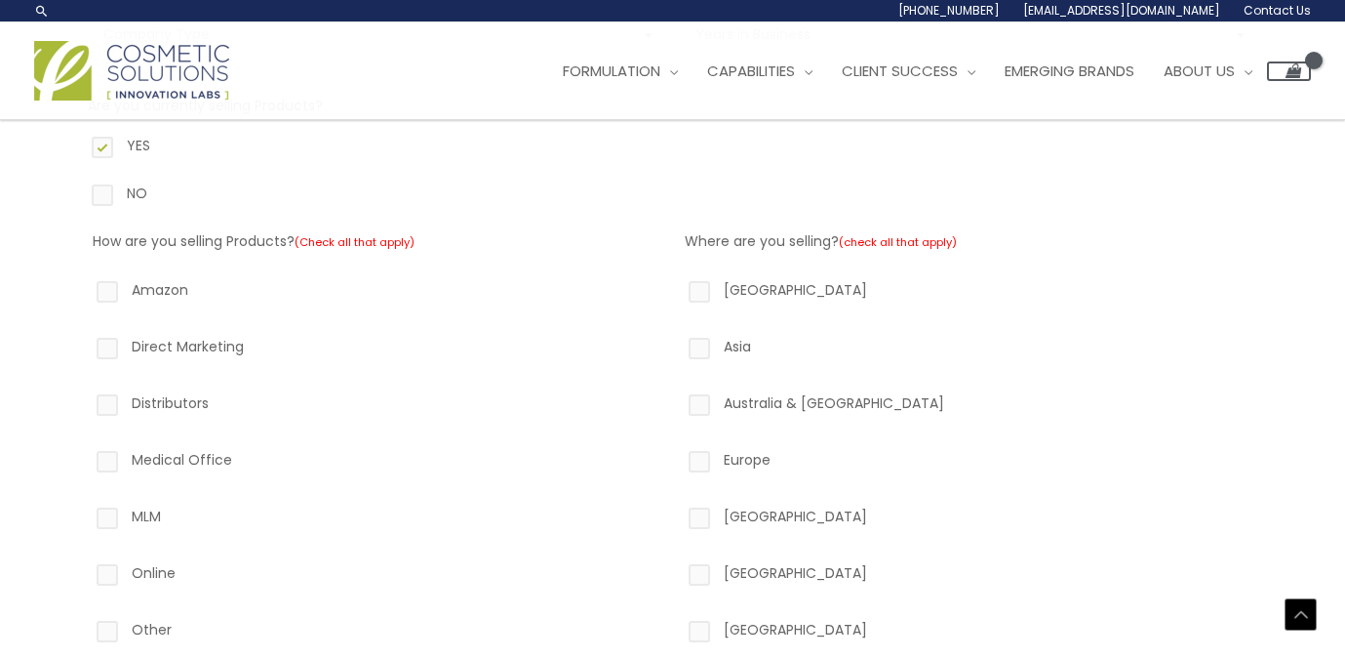
click at [701, 290] on label "North America" at bounding box center [969, 293] width 569 height 33
click at [678, 290] on input "North America" at bounding box center [671, 283] width 13 height 13
checkbox input "true"
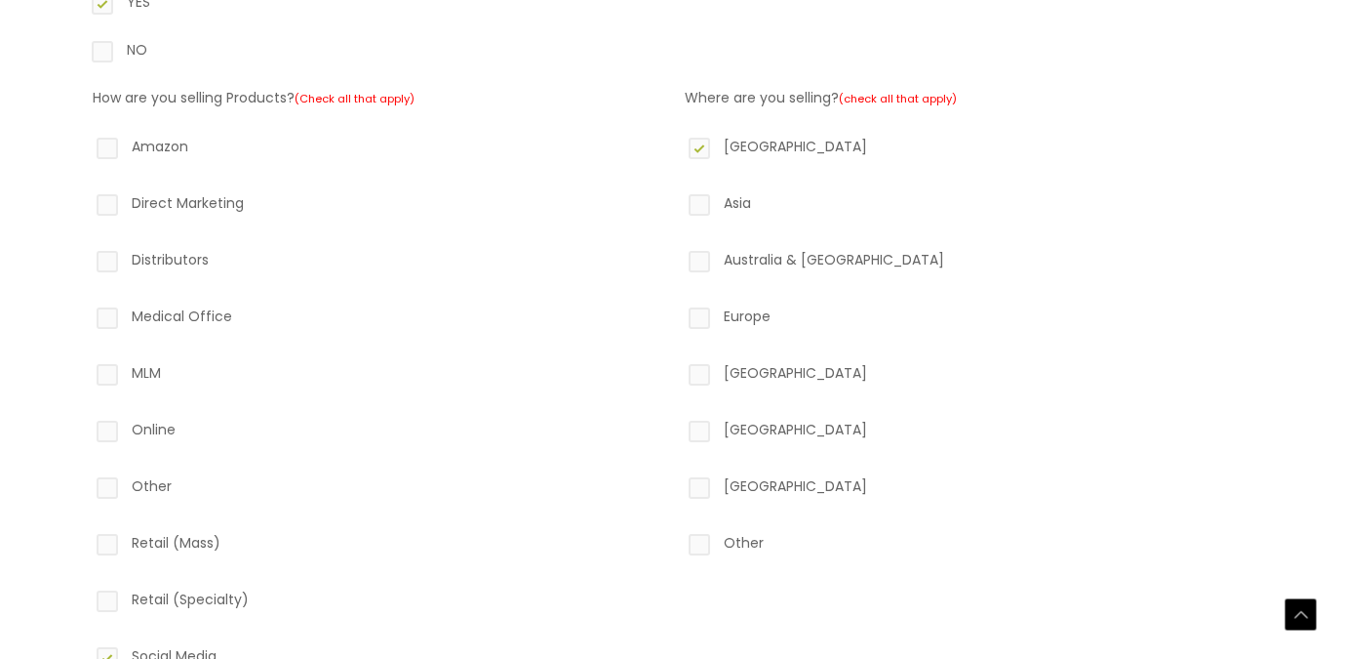
scroll to position [617, 0]
click at [699, 313] on label "Europe" at bounding box center [969, 317] width 569 height 33
click at [678, 313] on input "Europe" at bounding box center [671, 307] width 13 height 13
click at [702, 317] on label "Europe" at bounding box center [969, 317] width 569 height 33
click at [678, 314] on input "Europe" at bounding box center [671, 307] width 13 height 13
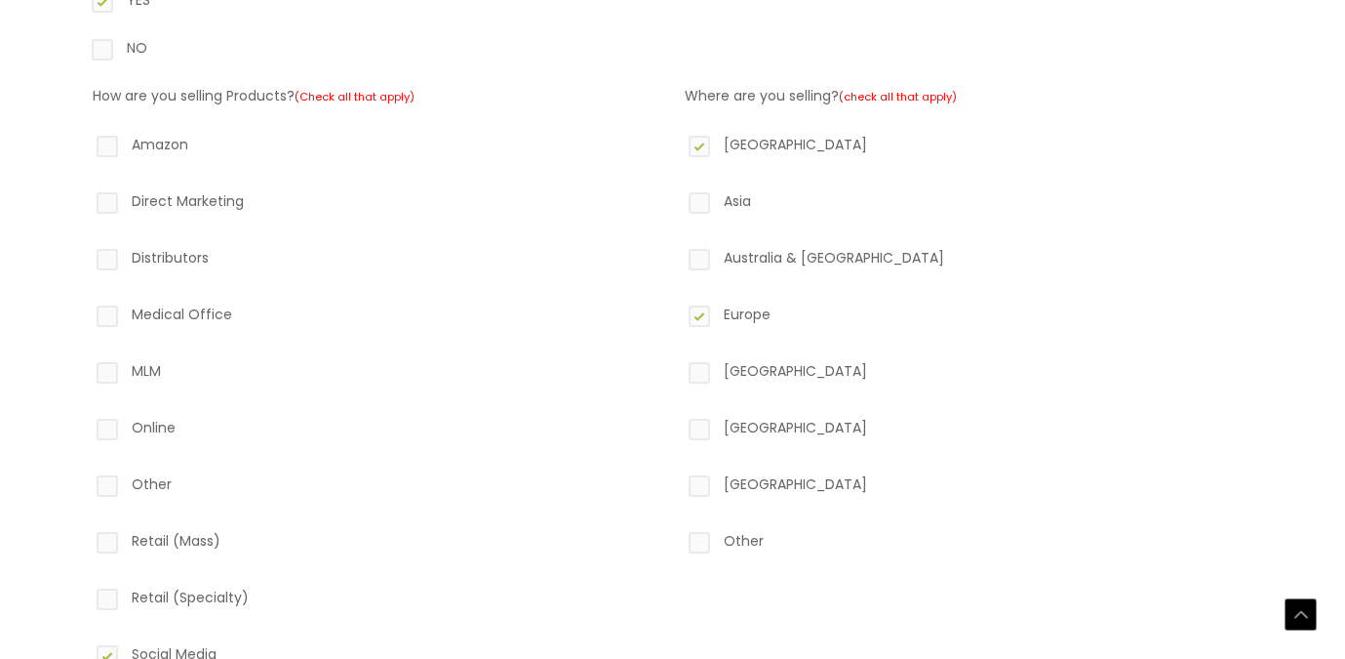
checkbox input "false"
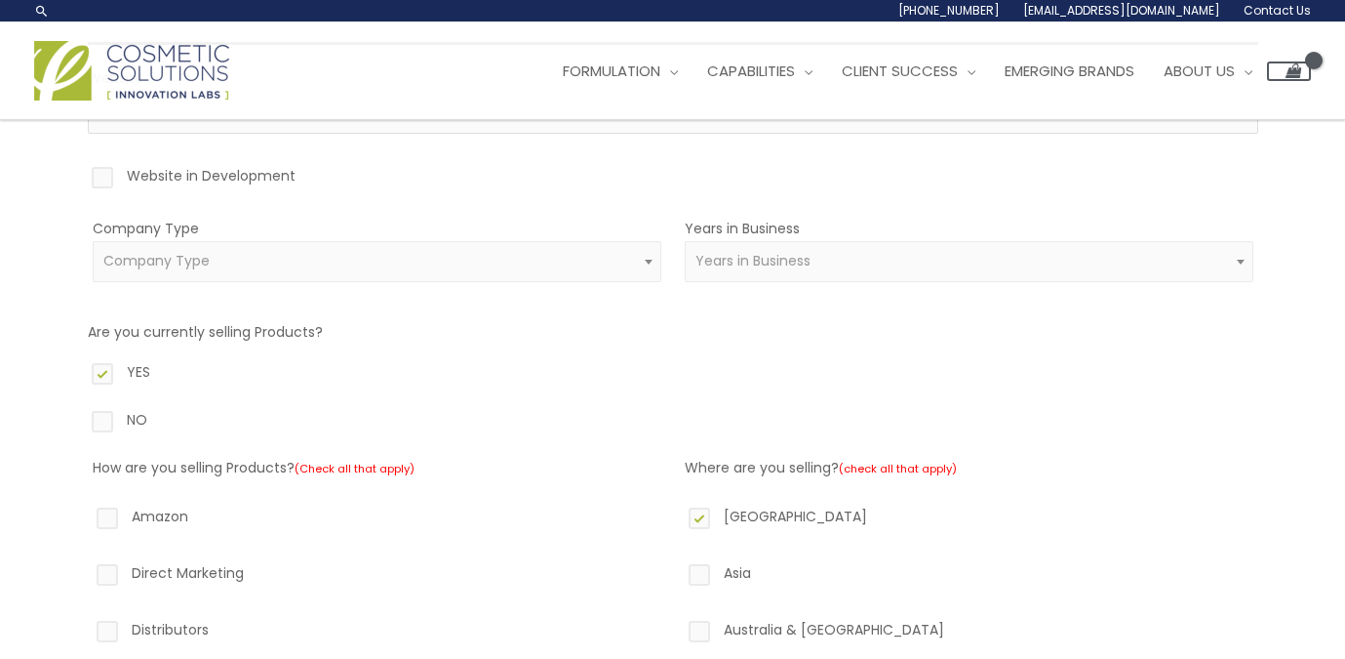
scroll to position [238, 0]
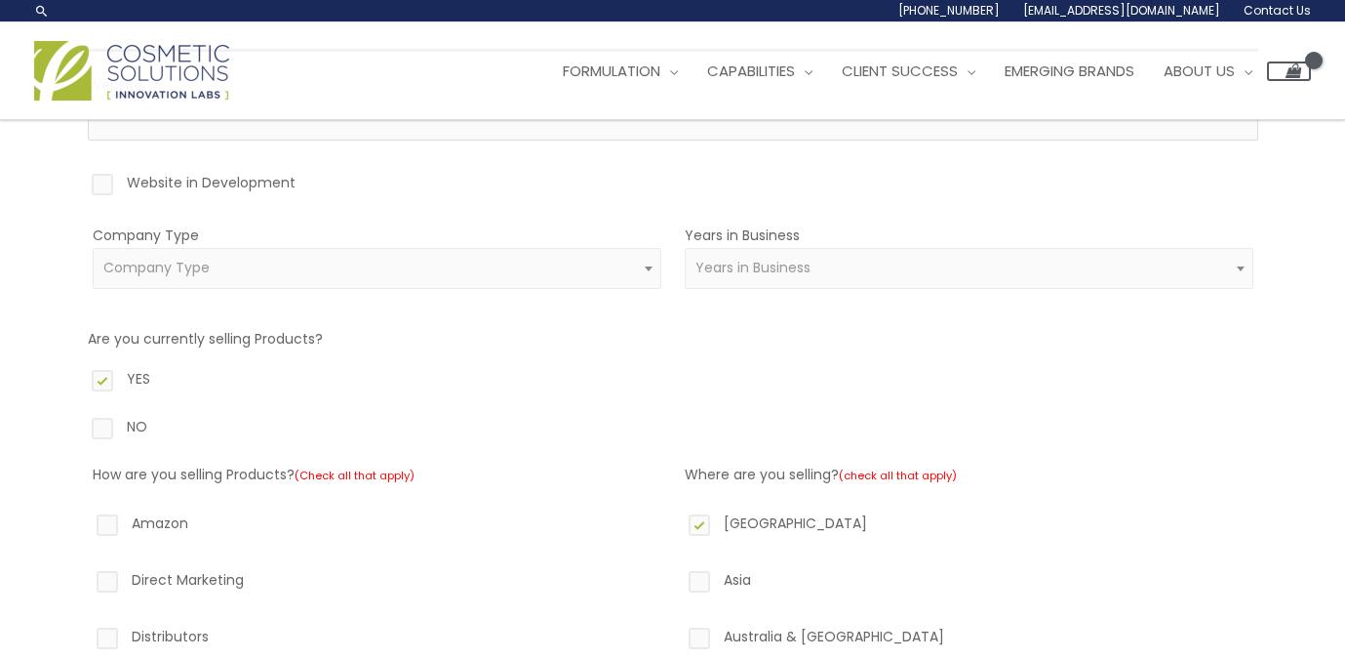
click at [763, 272] on span "Years in Business" at bounding box center [753, 268] width 115 height 20
click at [809, 260] on span "× 1-5 Years" at bounding box center [969, 268] width 546 height 19
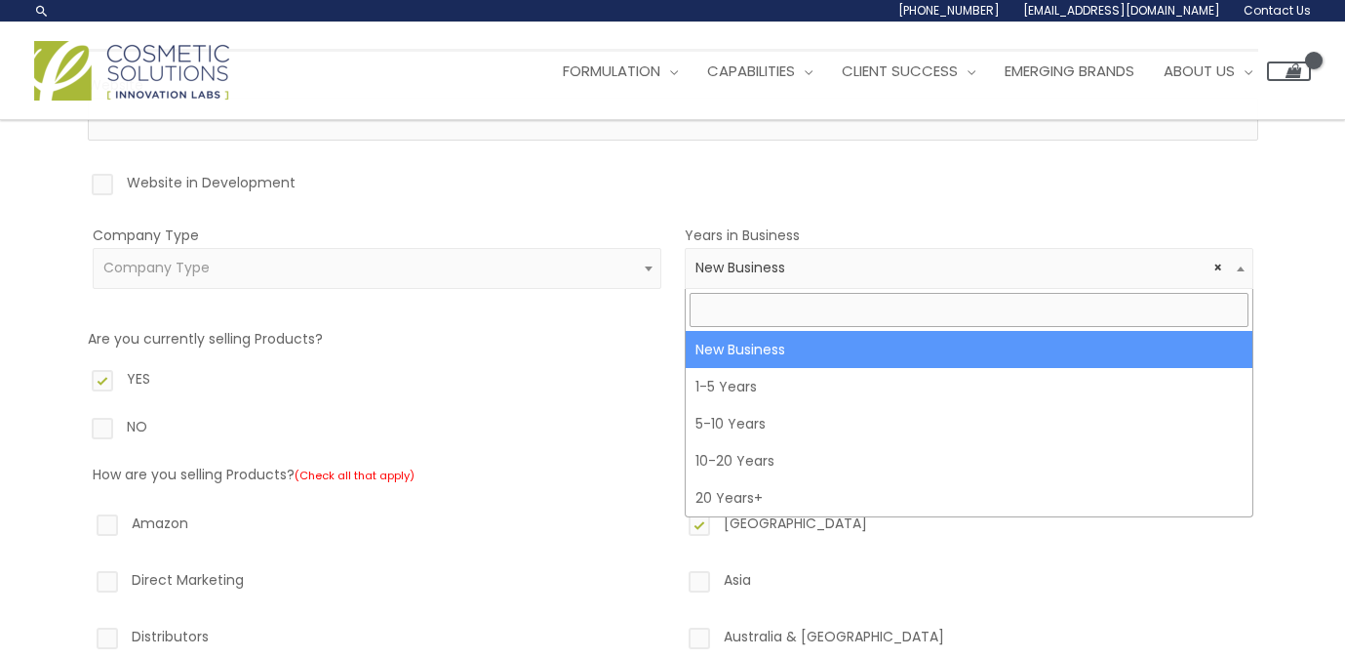
click at [774, 277] on span "× New Business" at bounding box center [969, 268] width 569 height 41
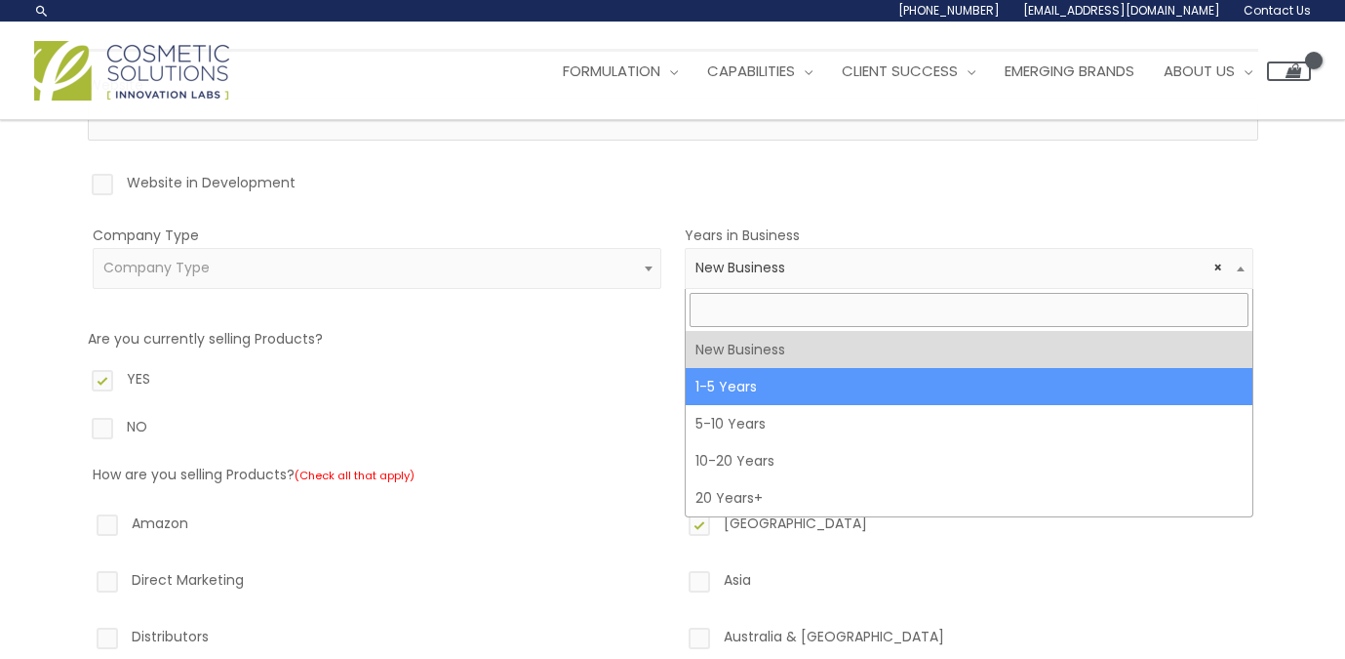
select select "2"
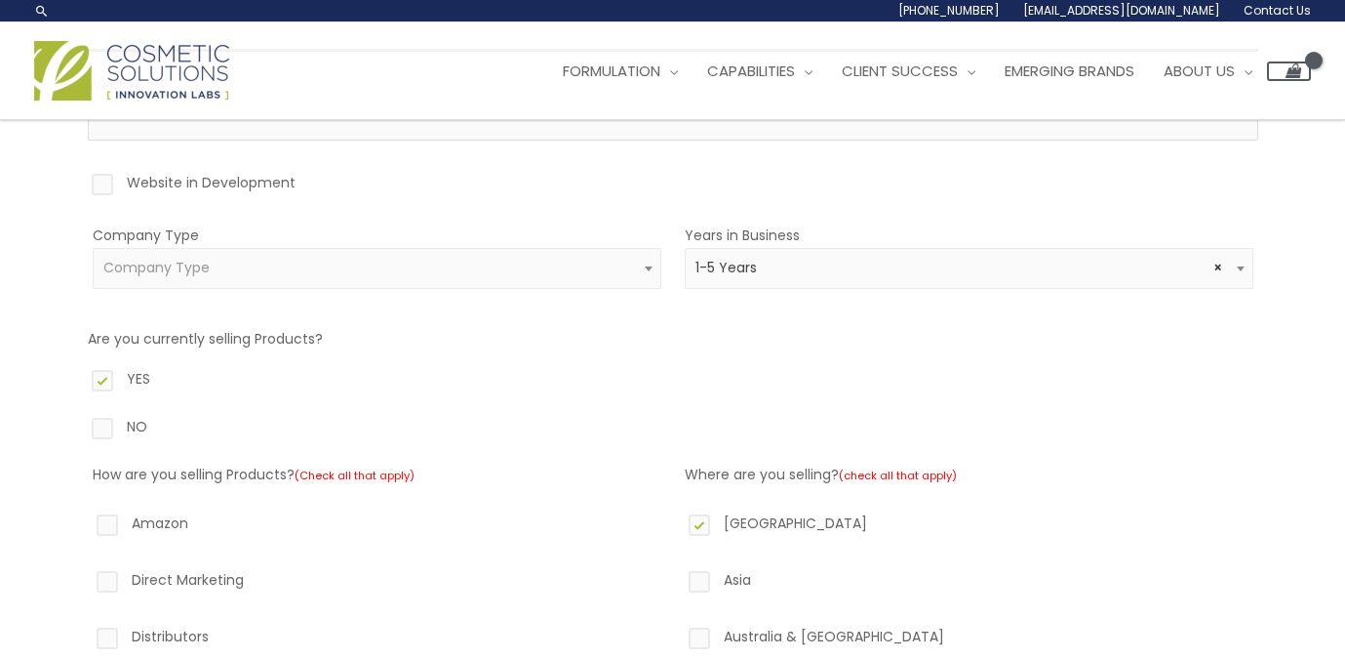
click at [429, 256] on span "Company Type" at bounding box center [377, 268] width 569 height 41
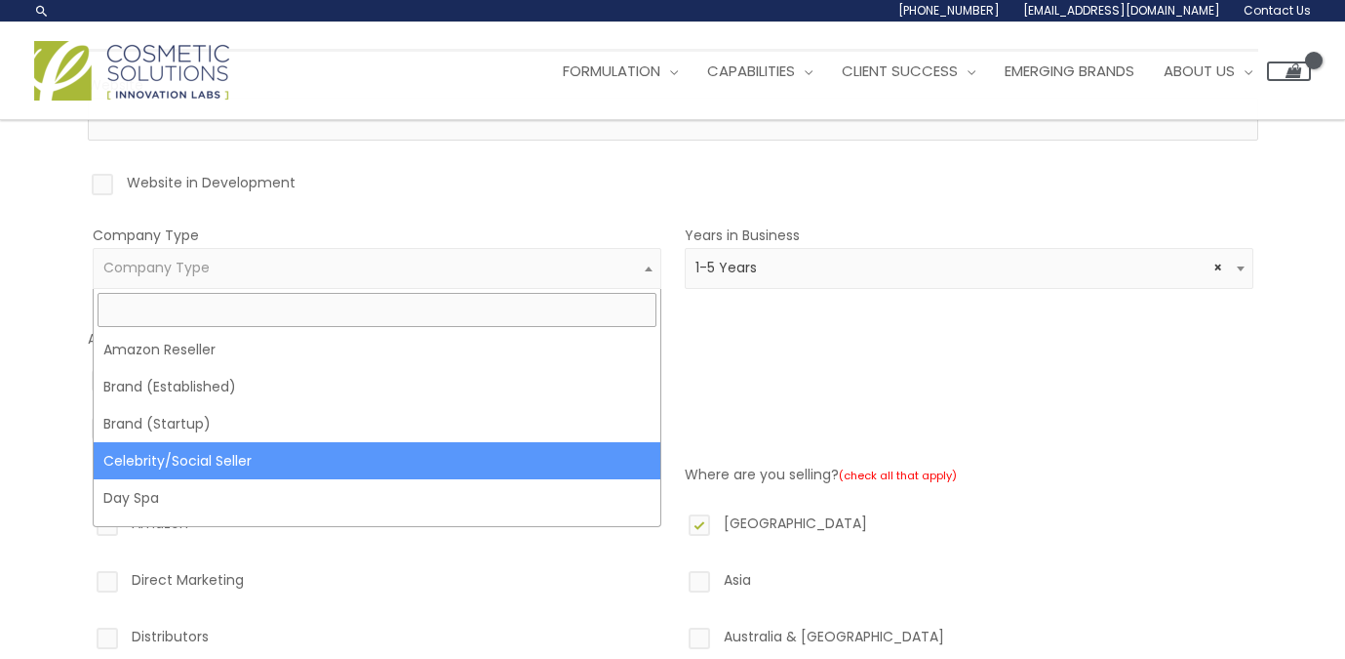
select select "26"
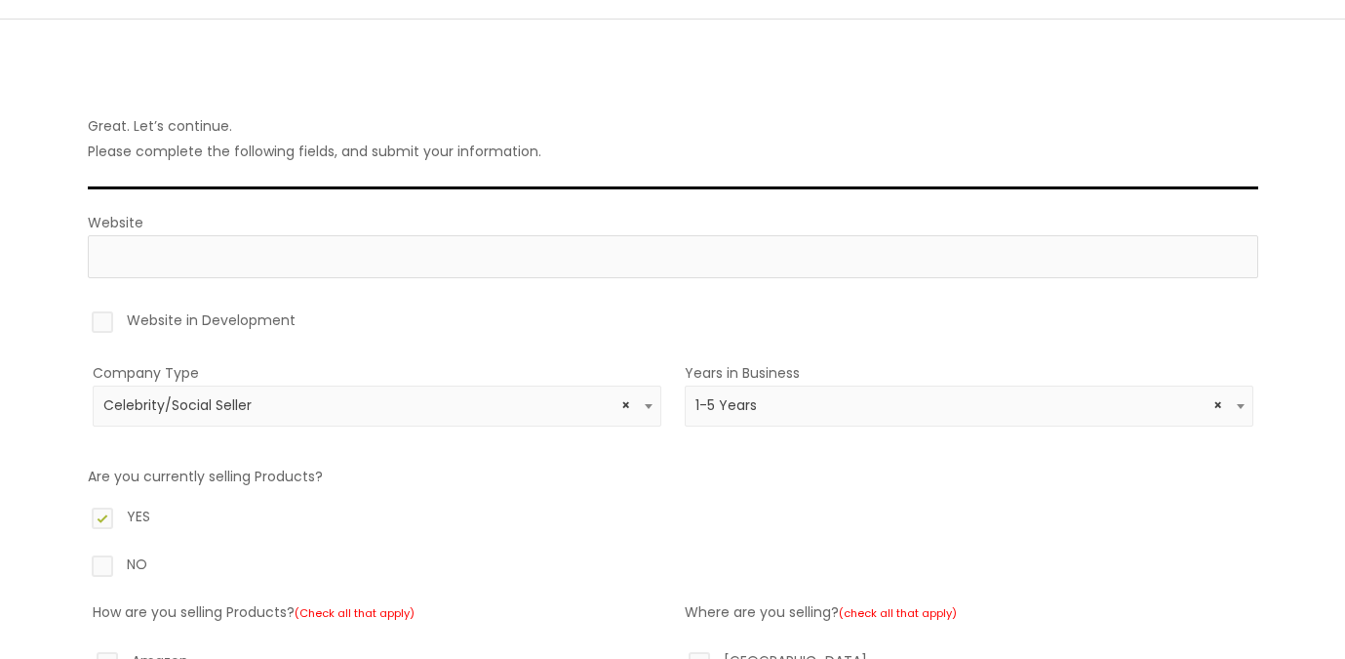
scroll to position [71, 0]
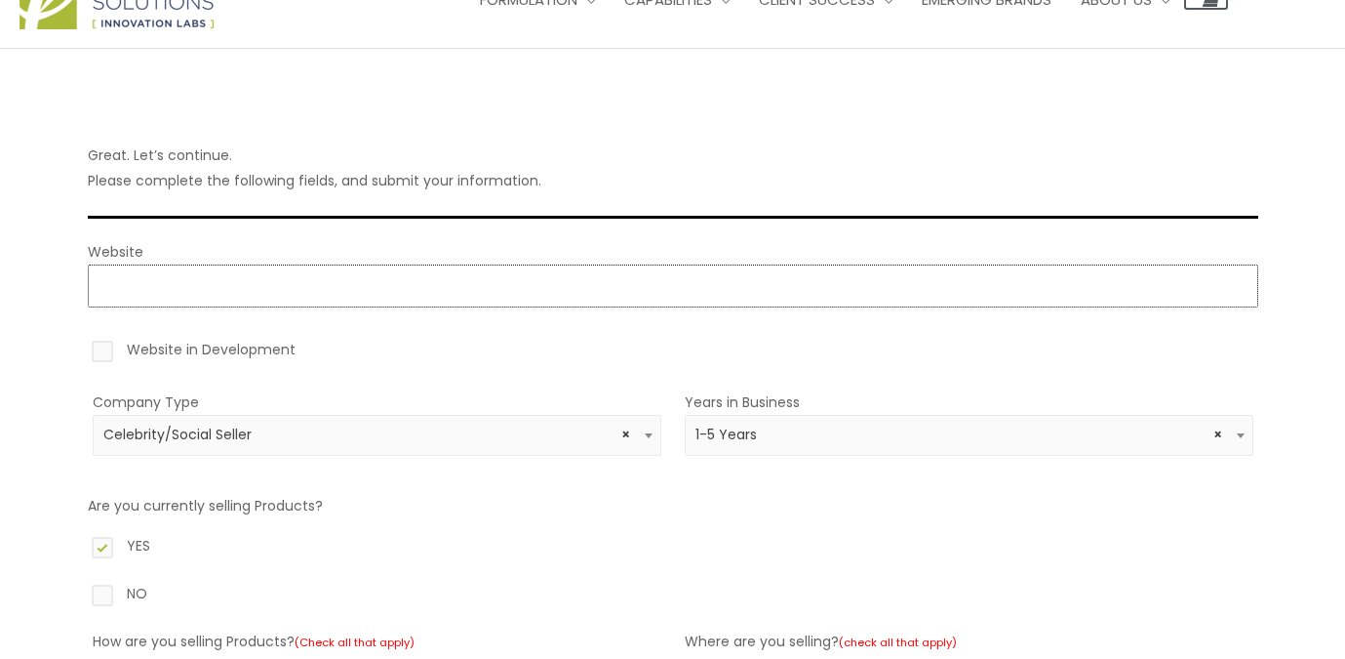
click at [313, 279] on input "Website" at bounding box center [673, 285] width 1171 height 43
paste input "https://agingslowly-livingfully.com/"
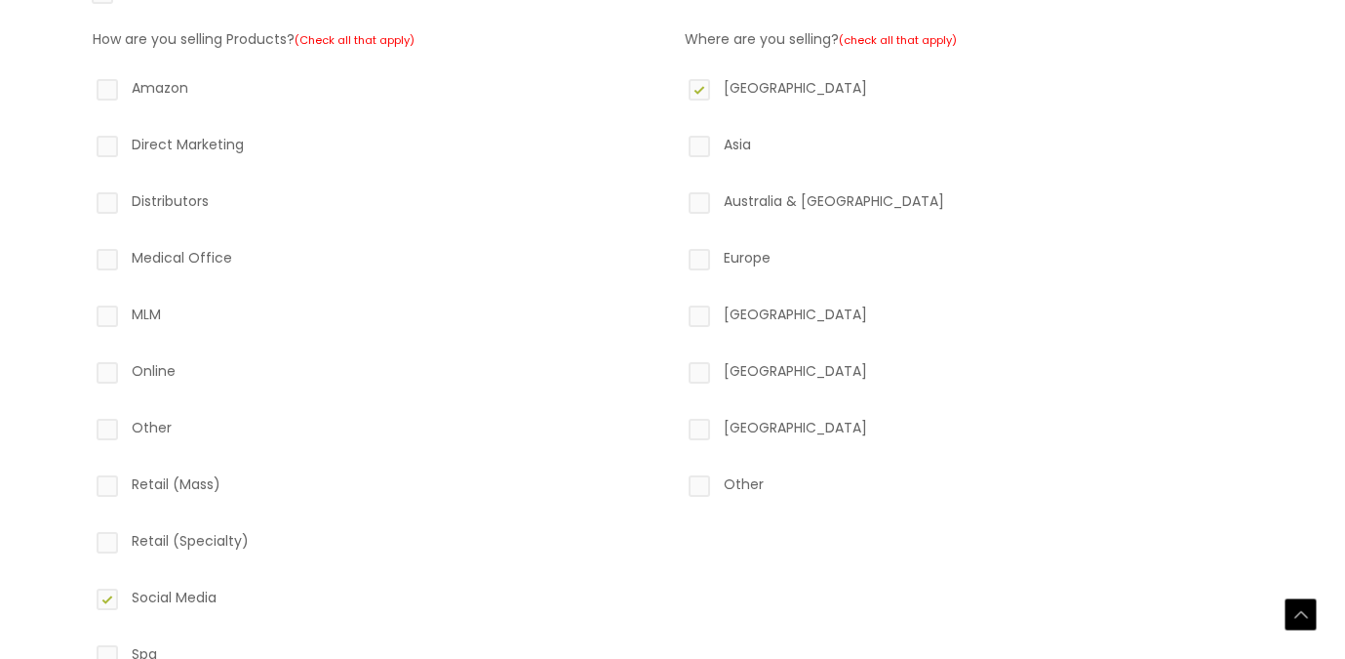
scroll to position [981, 0]
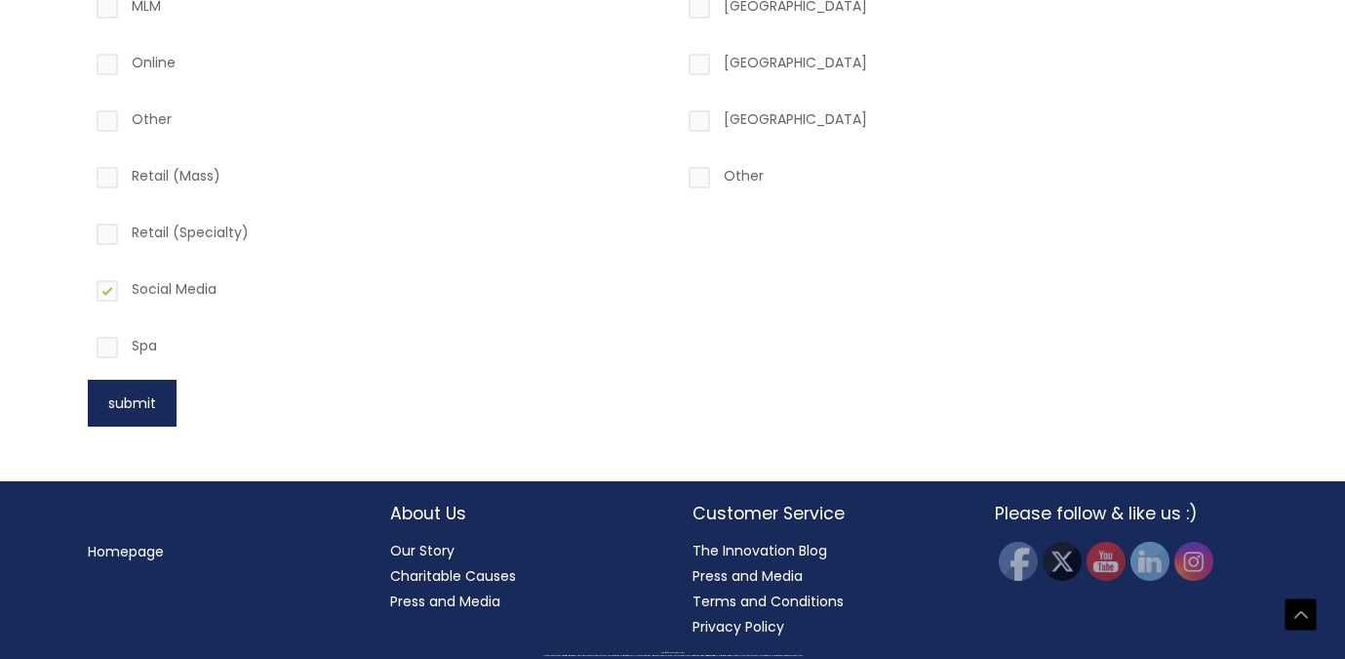
type input "https://https://agingslowly-livingfully.com/"
click at [147, 398] on button "submit" at bounding box center [132, 402] width 89 height 47
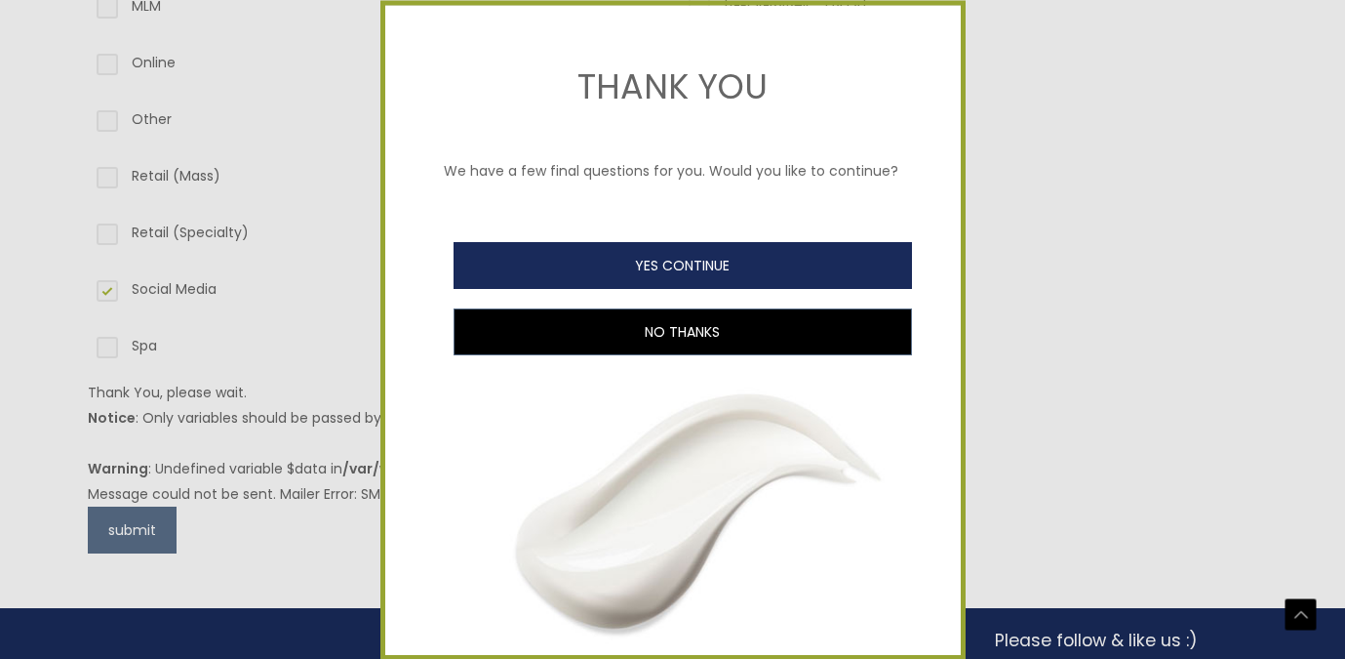
click at [684, 267] on button "YES CONTINUE" at bounding box center [683, 265] width 459 height 47
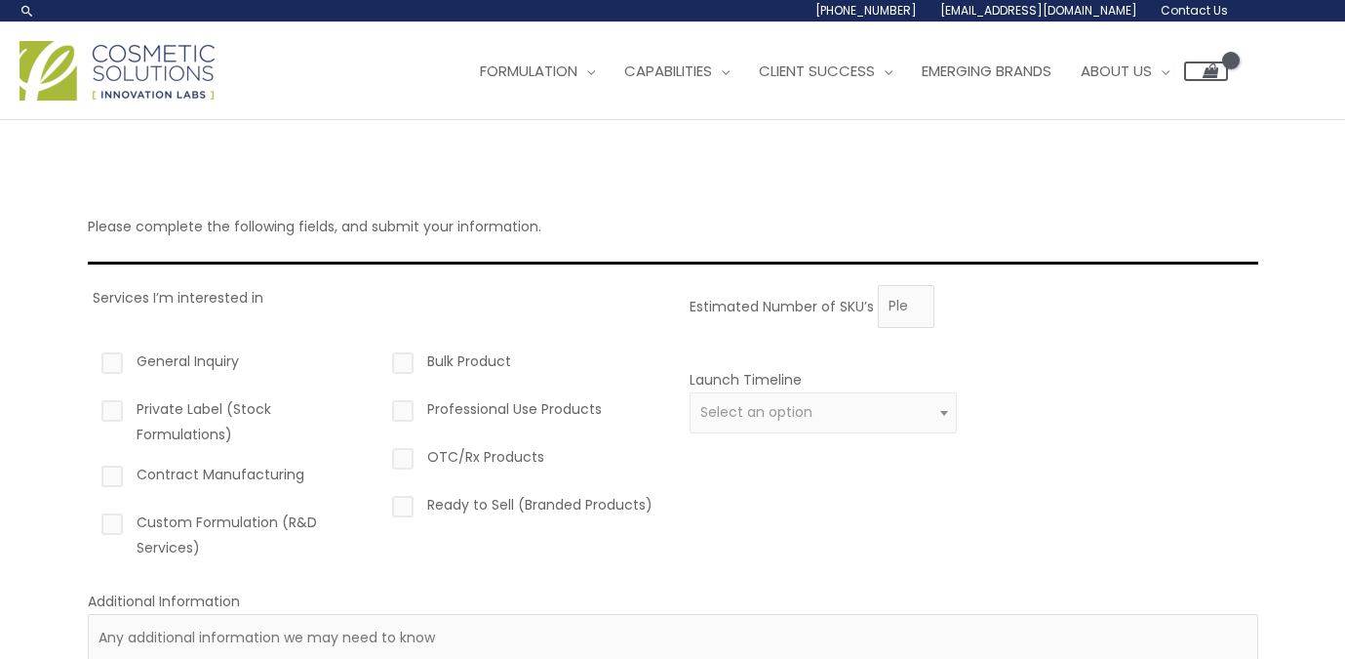
click at [118, 410] on label "Private Label (Stock Formulations)" at bounding box center [232, 421] width 268 height 51
click at [91, 409] on input "Private Label (Stock Formulations)" at bounding box center [84, 402] width 13 height 13
checkbox input "true"
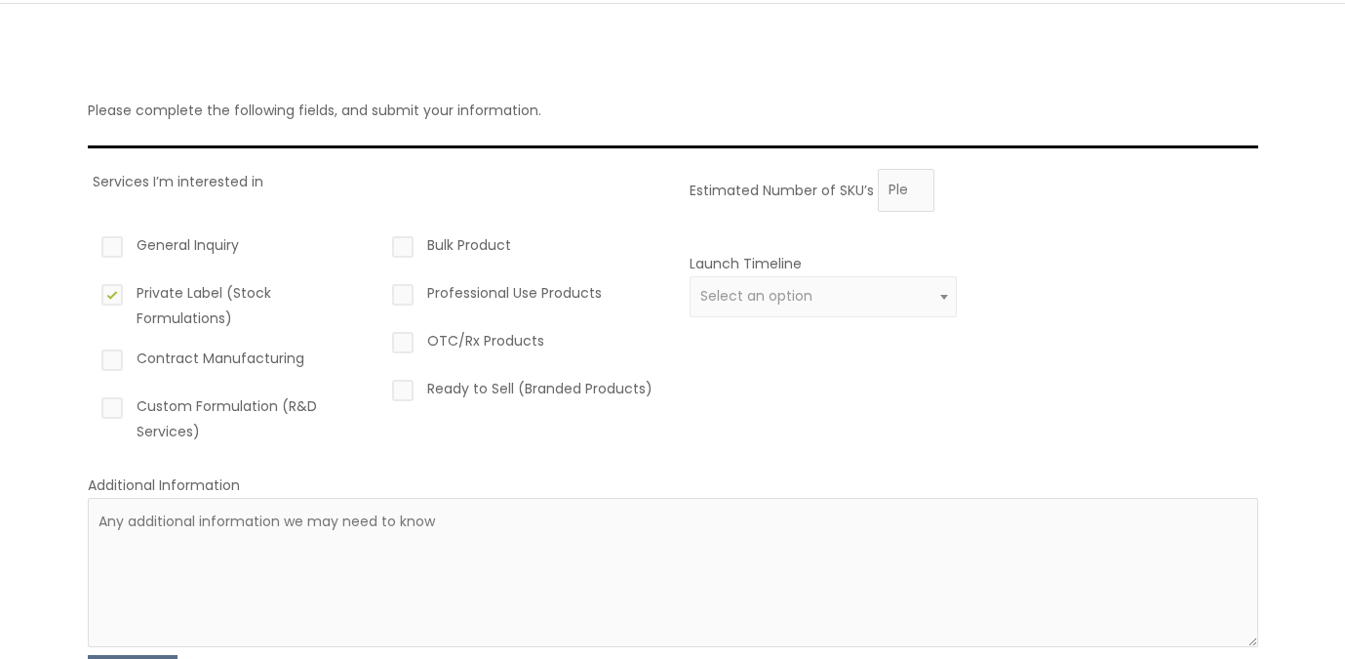
scroll to position [117, 0]
click at [112, 365] on label "Contract Manufacturing" at bounding box center [232, 360] width 268 height 33
click at [91, 357] on input "Contract Manufacturing" at bounding box center [84, 350] width 13 height 13
checkbox input "true"
click at [117, 416] on label "Custom Formulation (R&D Services)" at bounding box center [232, 417] width 268 height 51
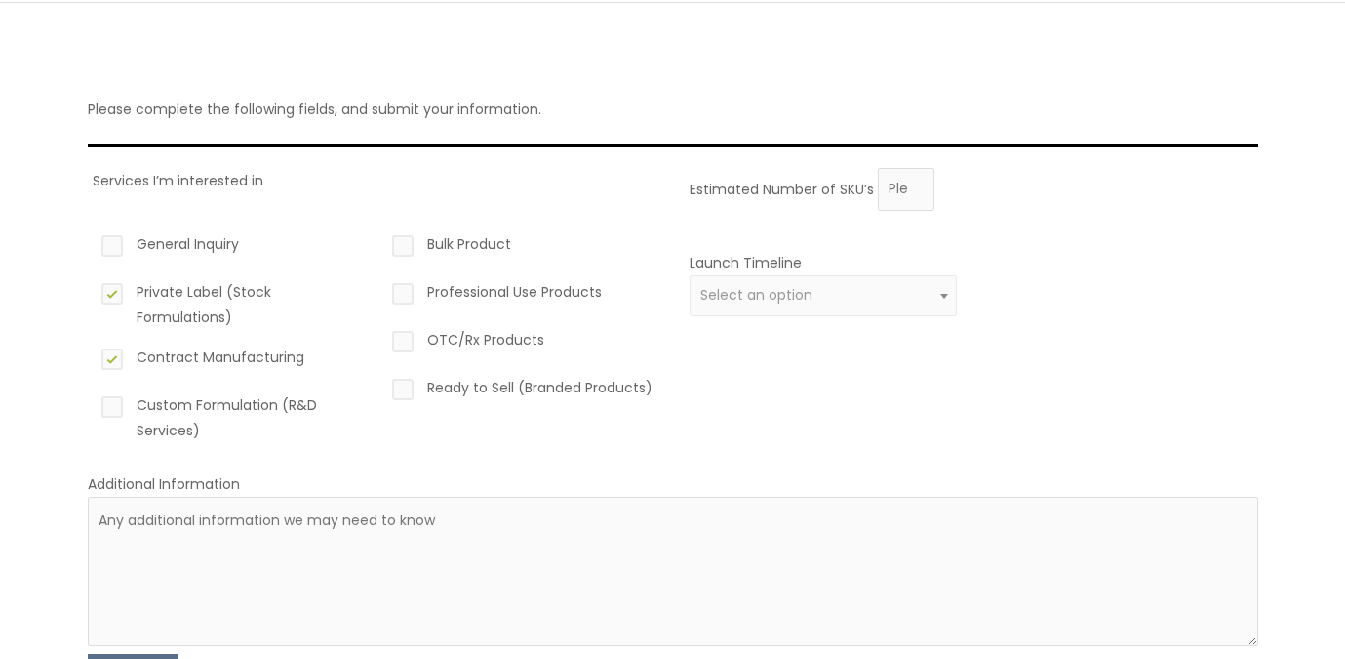
click at [91, 405] on input "Custom Formulation (R&D Services)" at bounding box center [84, 398] width 13 height 13
checkbox input "true"
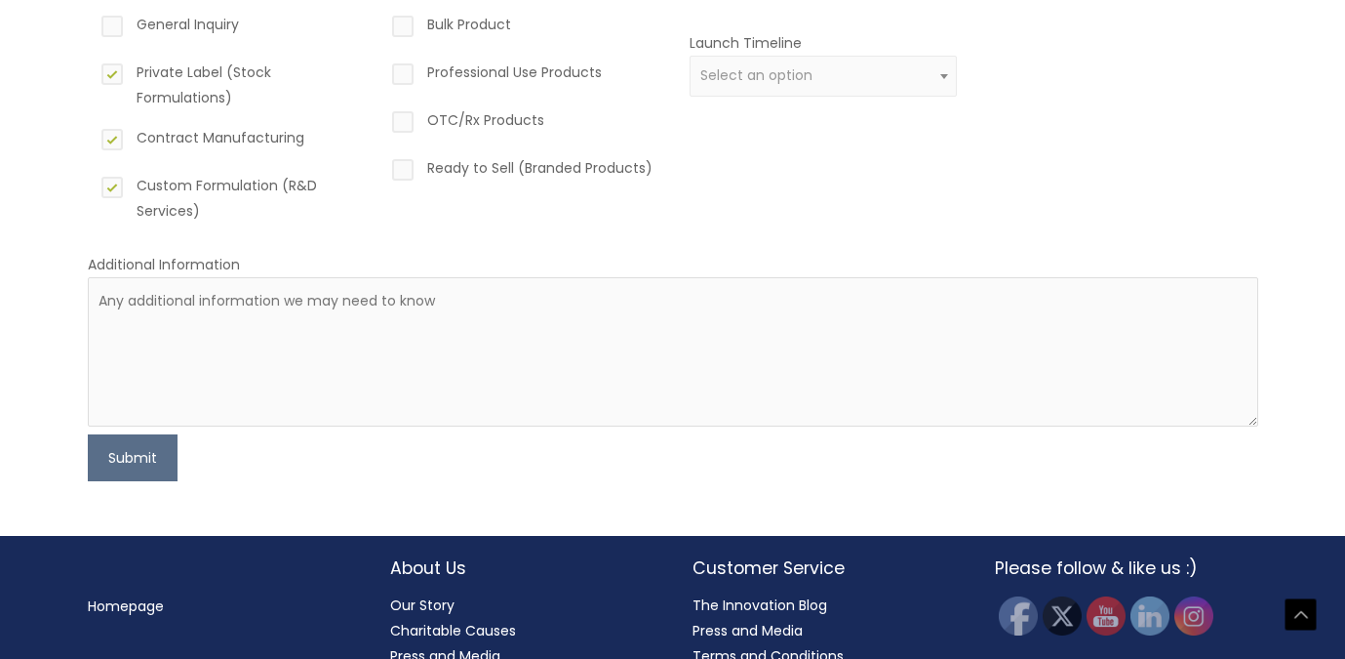
scroll to position [346, 0]
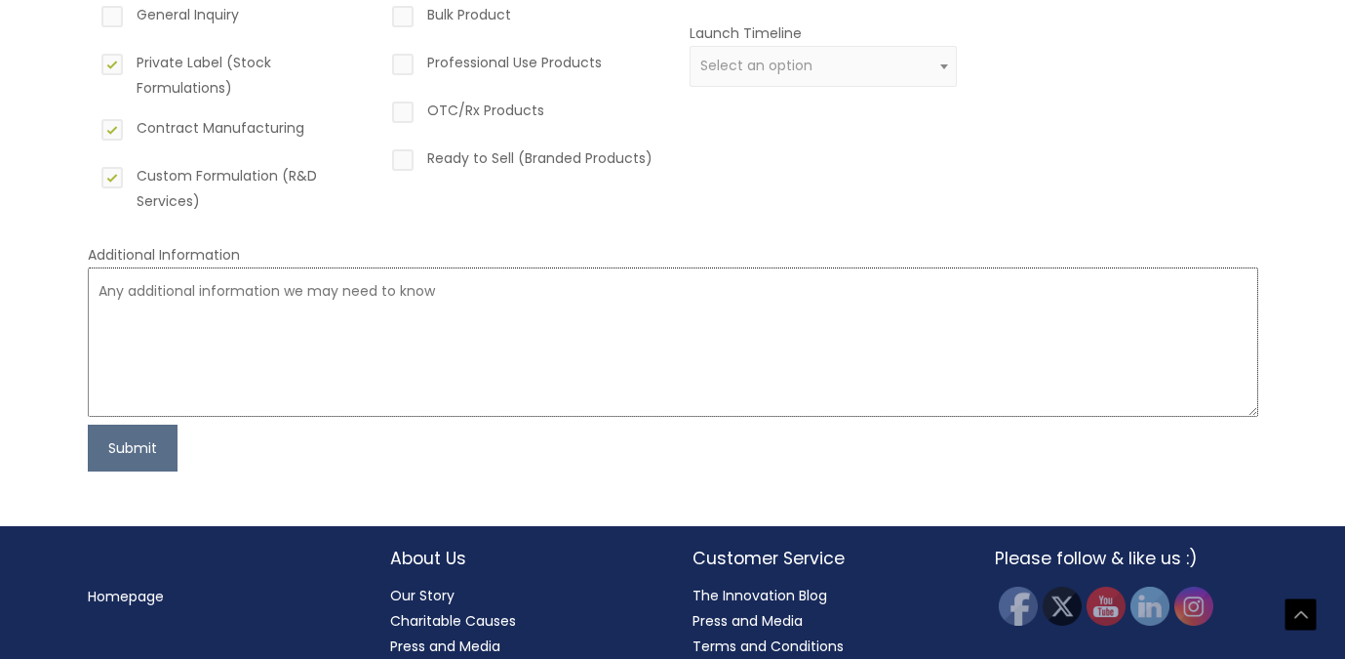
click at [232, 295] on textarea at bounding box center [673, 341] width 1171 height 149
type textarea "W"
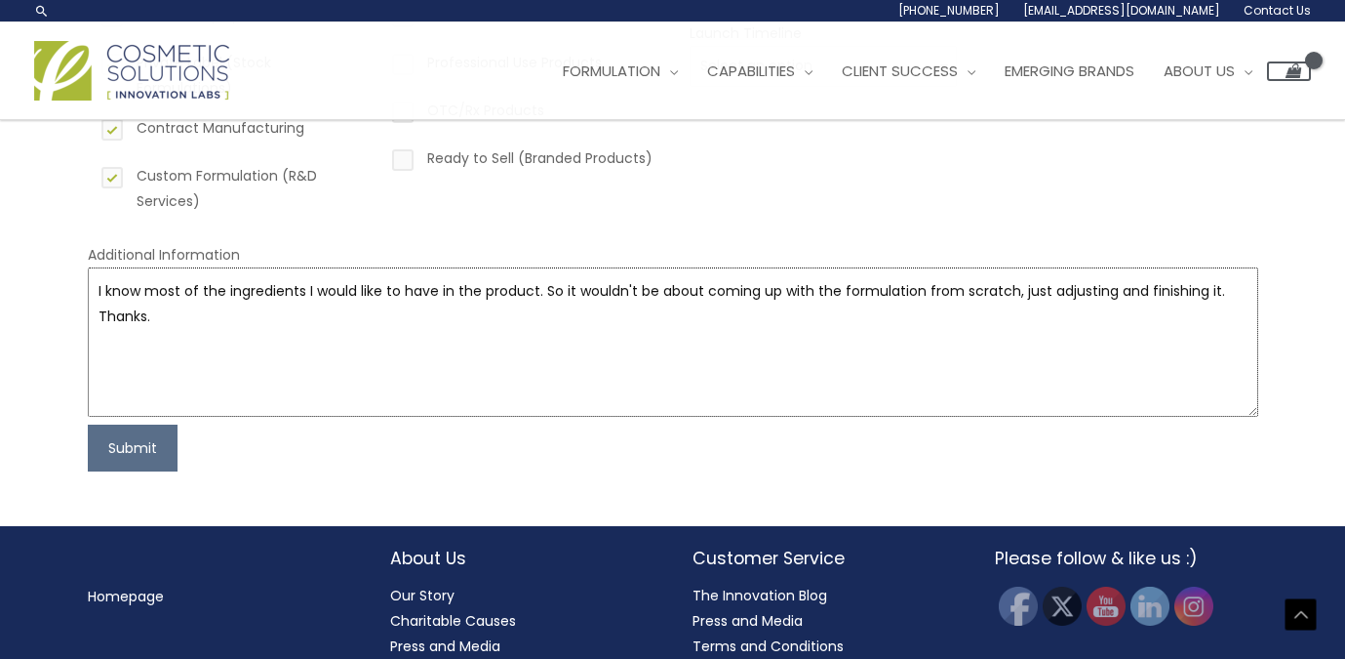
scroll to position [260, 0]
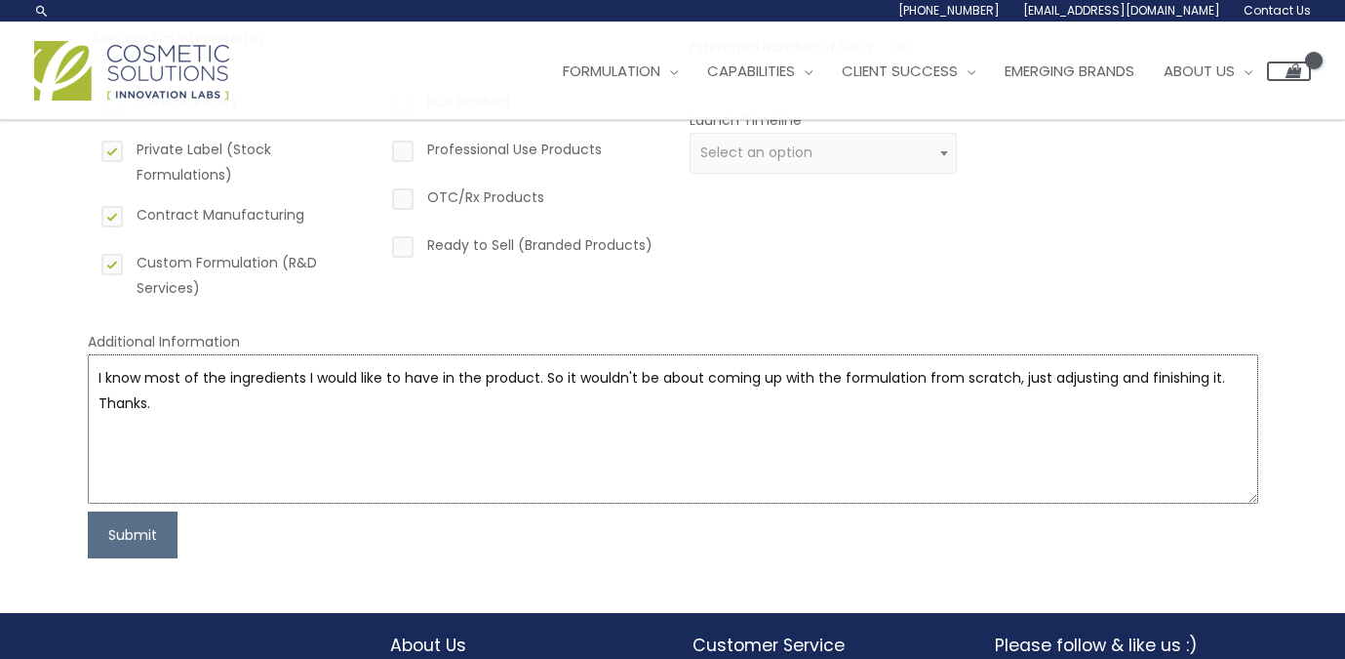
type textarea "I know most of the ingredients I would like to have in the product. So it would…"
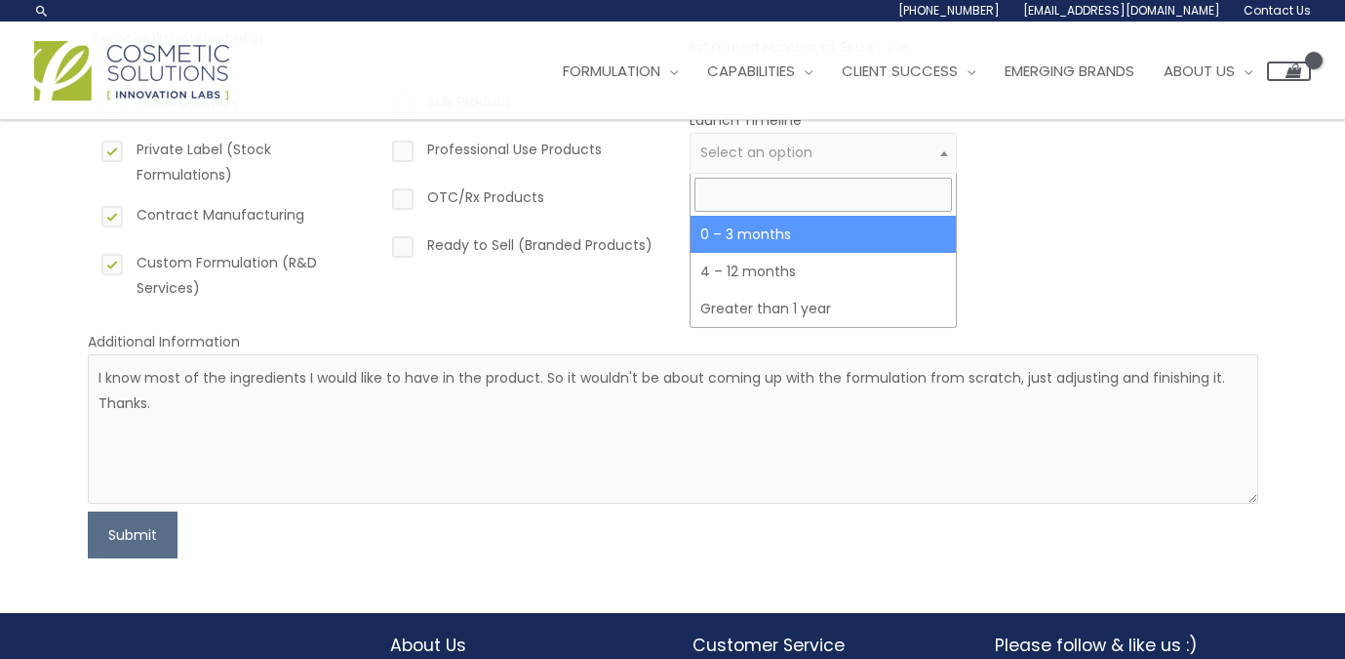
click at [753, 152] on span "Select an option" at bounding box center [756, 152] width 112 height 20
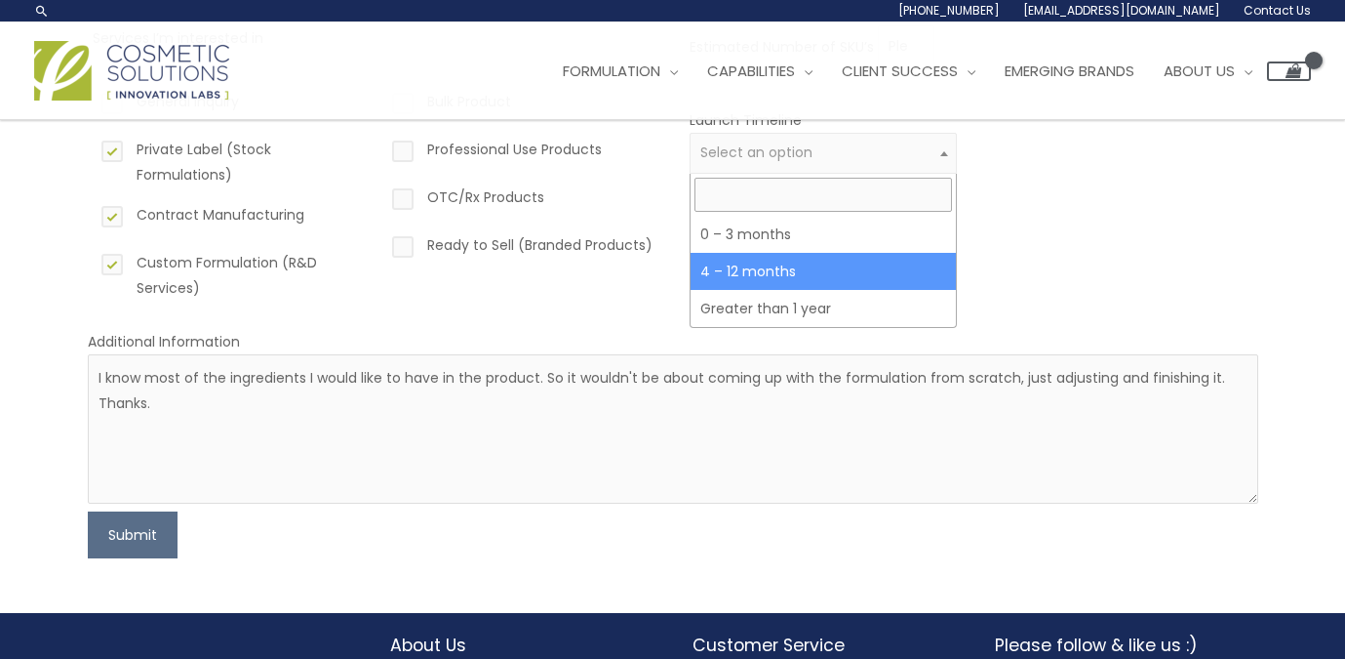
select select "3"
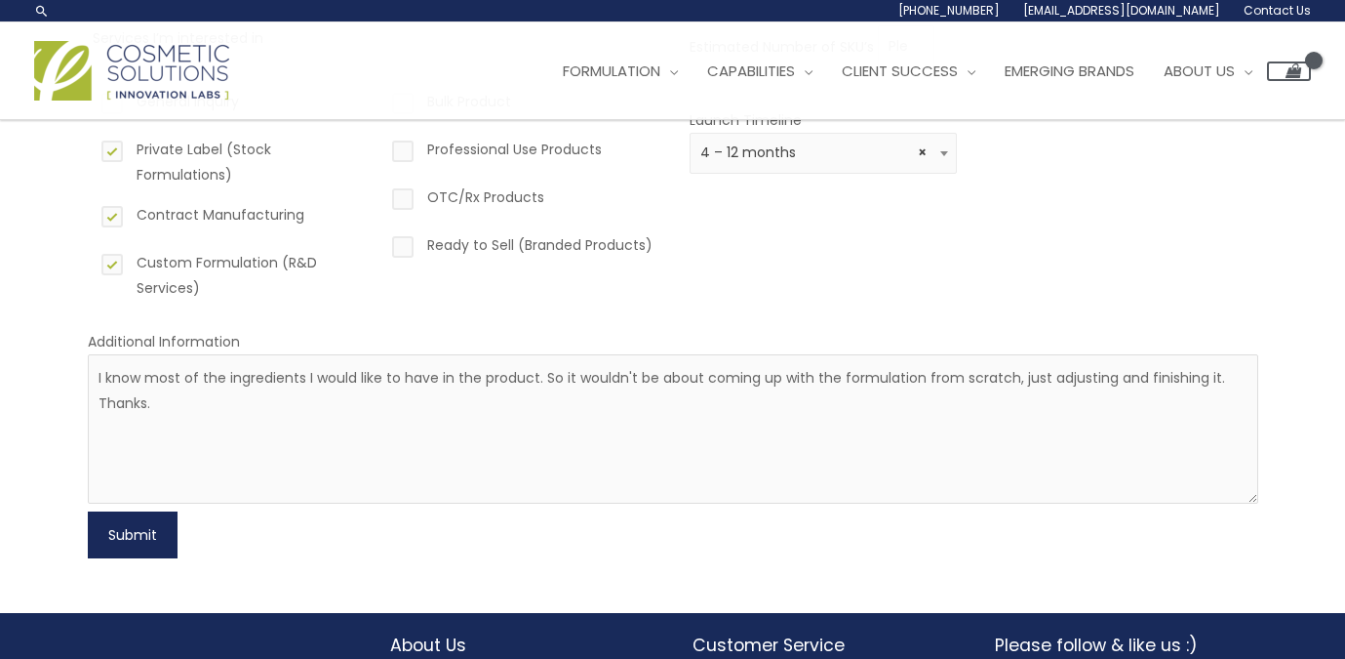
click at [142, 526] on button "Submit" at bounding box center [133, 534] width 90 height 47
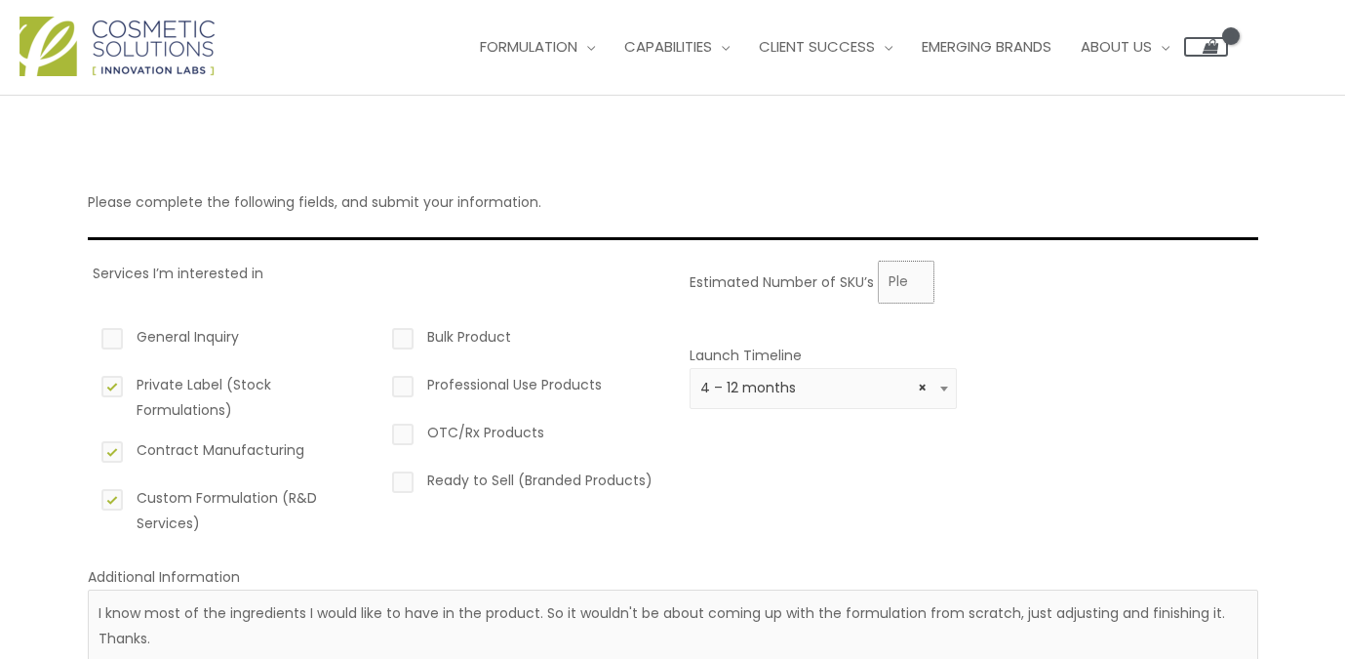
scroll to position [0, 0]
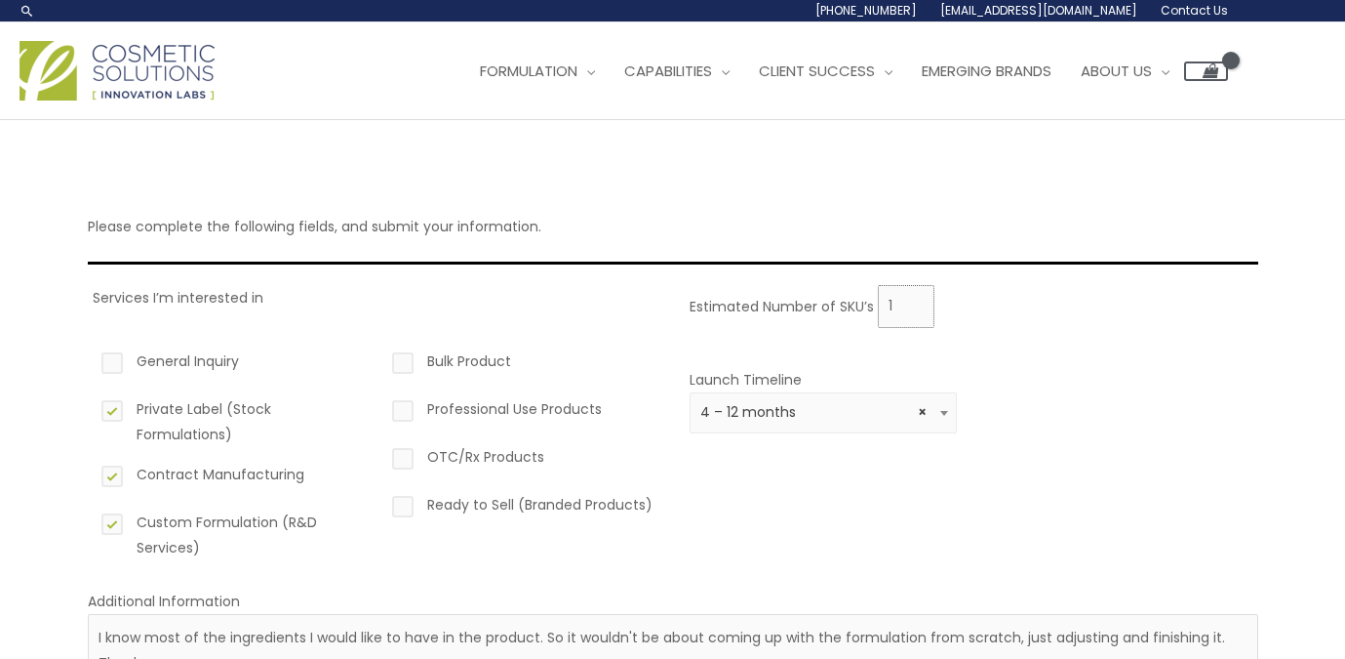
click at [913, 302] on input "1" at bounding box center [906, 306] width 57 height 43
type input "2"
click at [913, 302] on input "2" at bounding box center [906, 306] width 57 height 43
click at [962, 309] on div "Estimated Number of SKU’s 2" at bounding box center [969, 306] width 559 height 43
click at [893, 308] on input "2" at bounding box center [906, 306] width 57 height 43
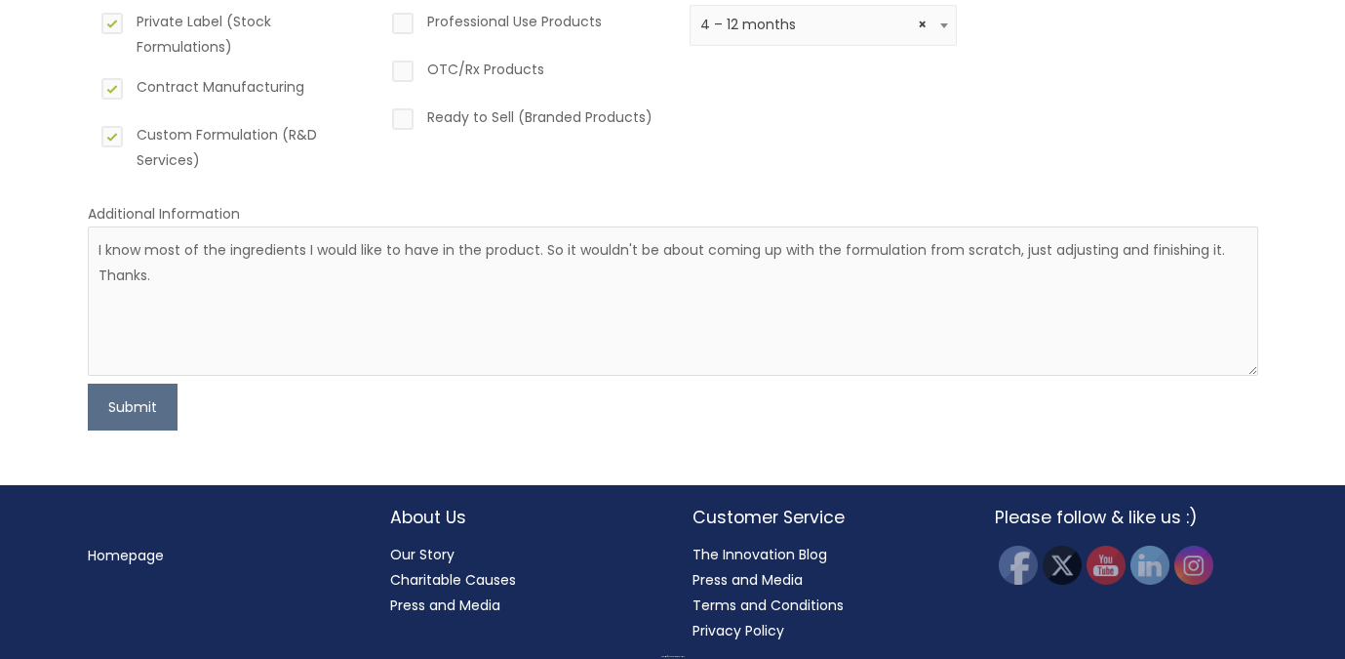
scroll to position [391, 0]
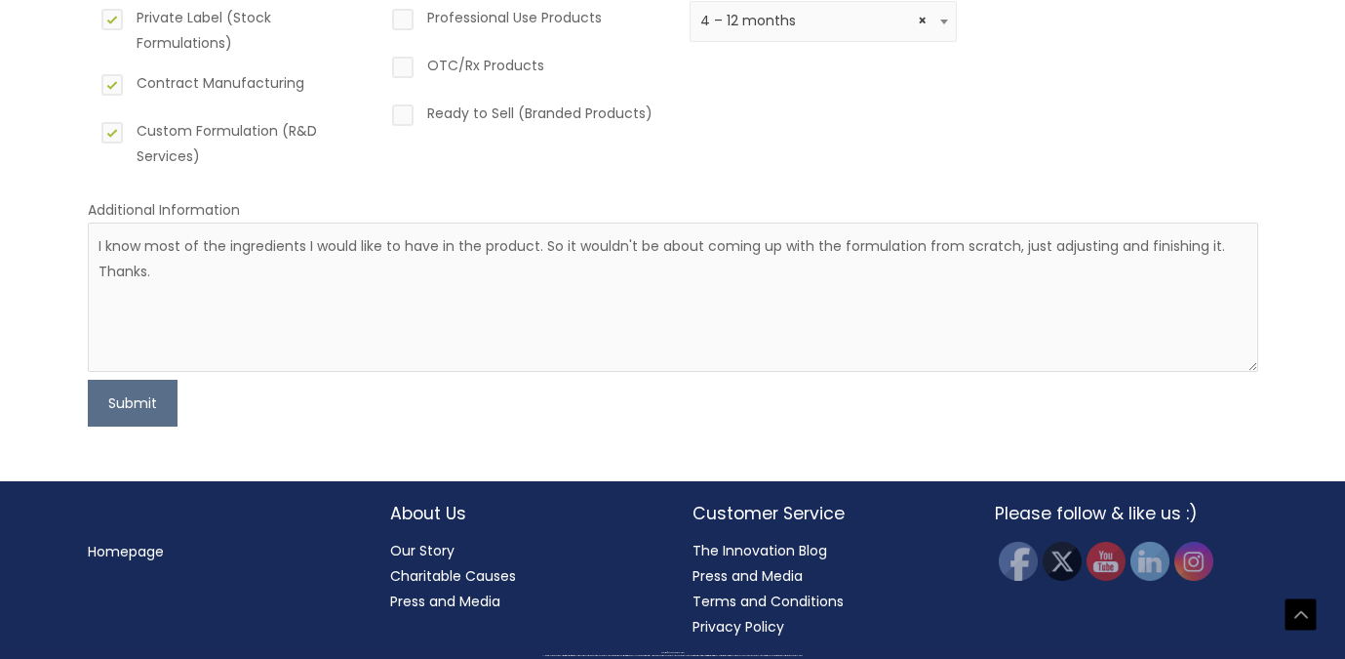
type input "1"
click at [365, 263] on textarea "I know most of the ingredients I would like to have in the product. So it would…" at bounding box center [673, 296] width 1171 height 149
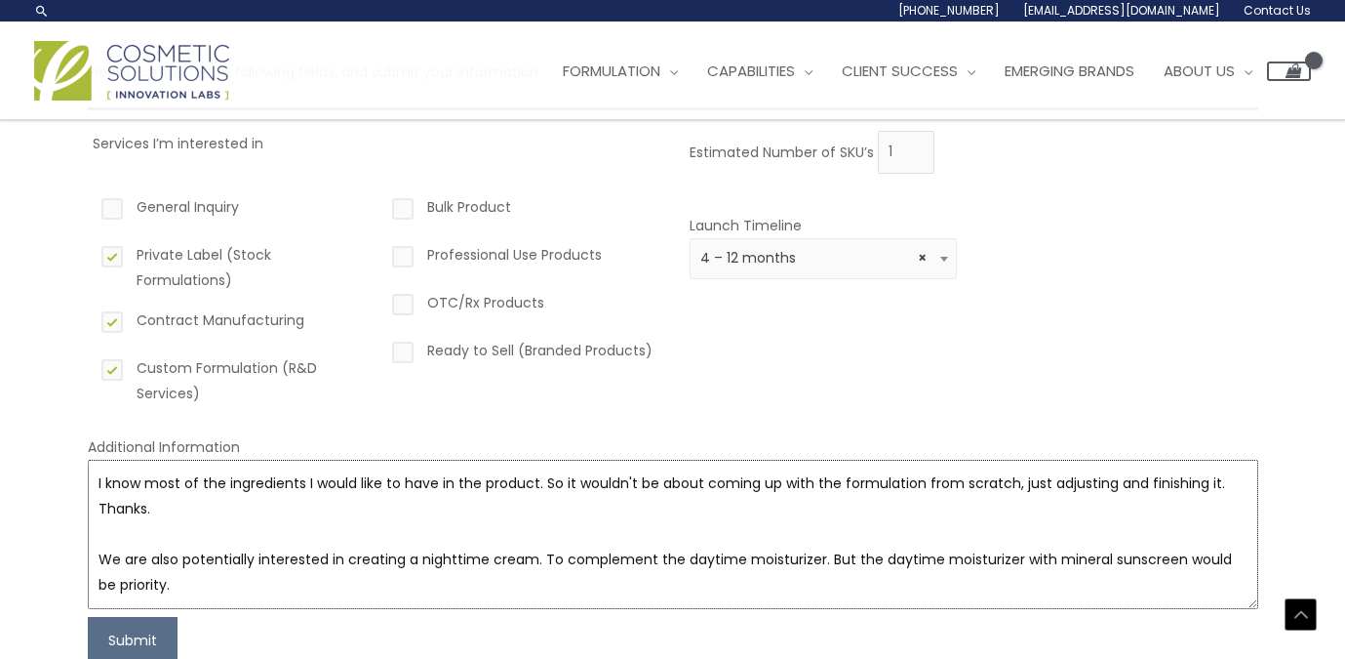
scroll to position [55, 0]
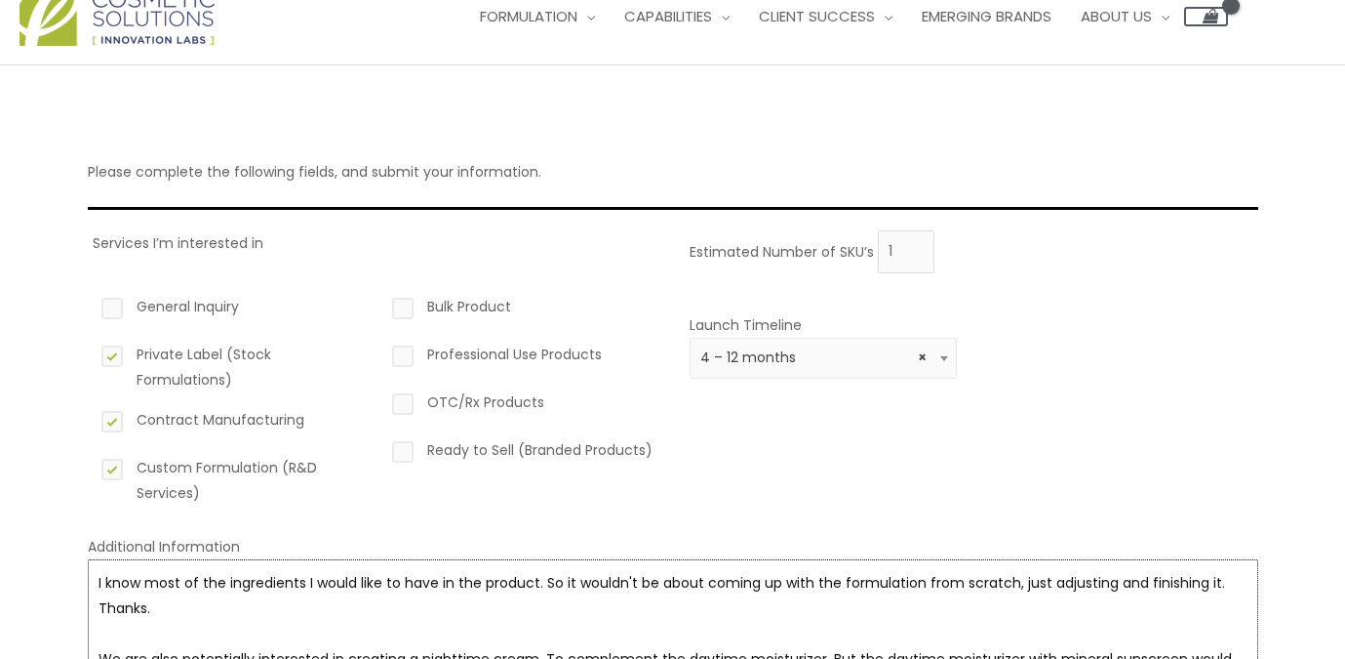
type textarea "I know most of the ingredients I would like to have in the product. So it would…"
click at [909, 255] on input "0" at bounding box center [906, 251] width 57 height 43
click at [912, 245] on input "1" at bounding box center [906, 251] width 57 height 43
type input "2"
click at [912, 245] on input "2" at bounding box center [906, 251] width 57 height 43
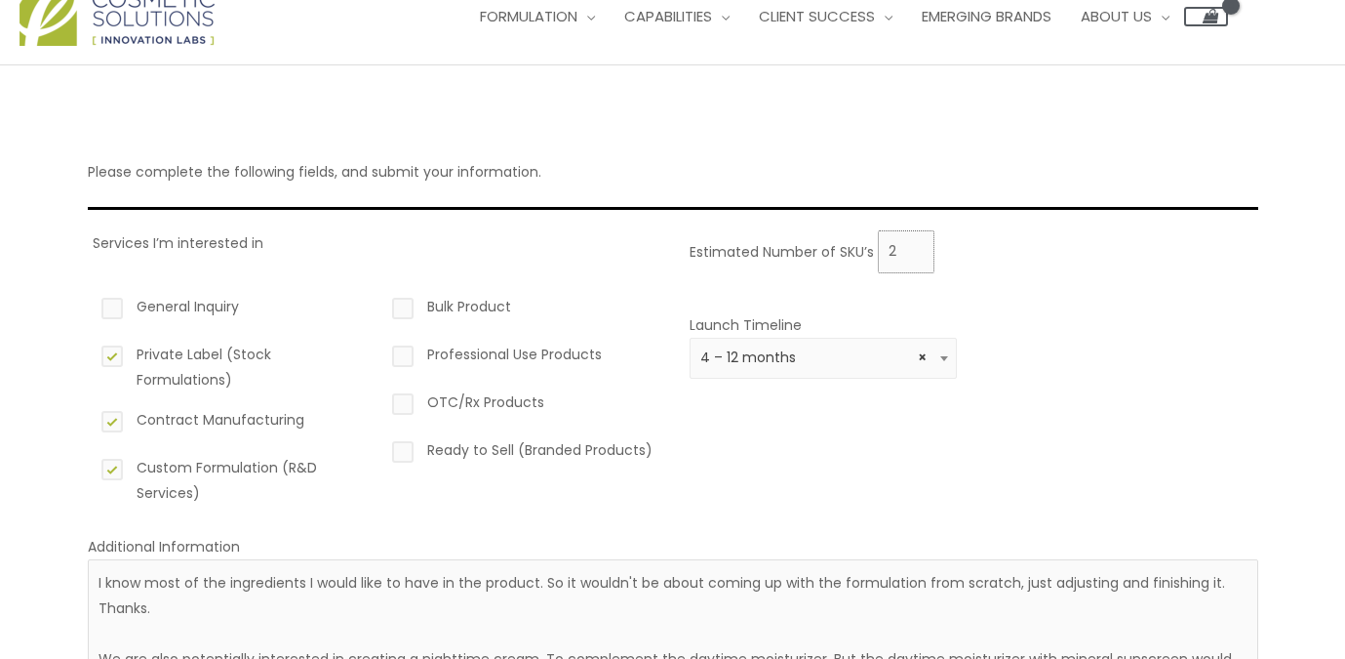
scroll to position [391, 0]
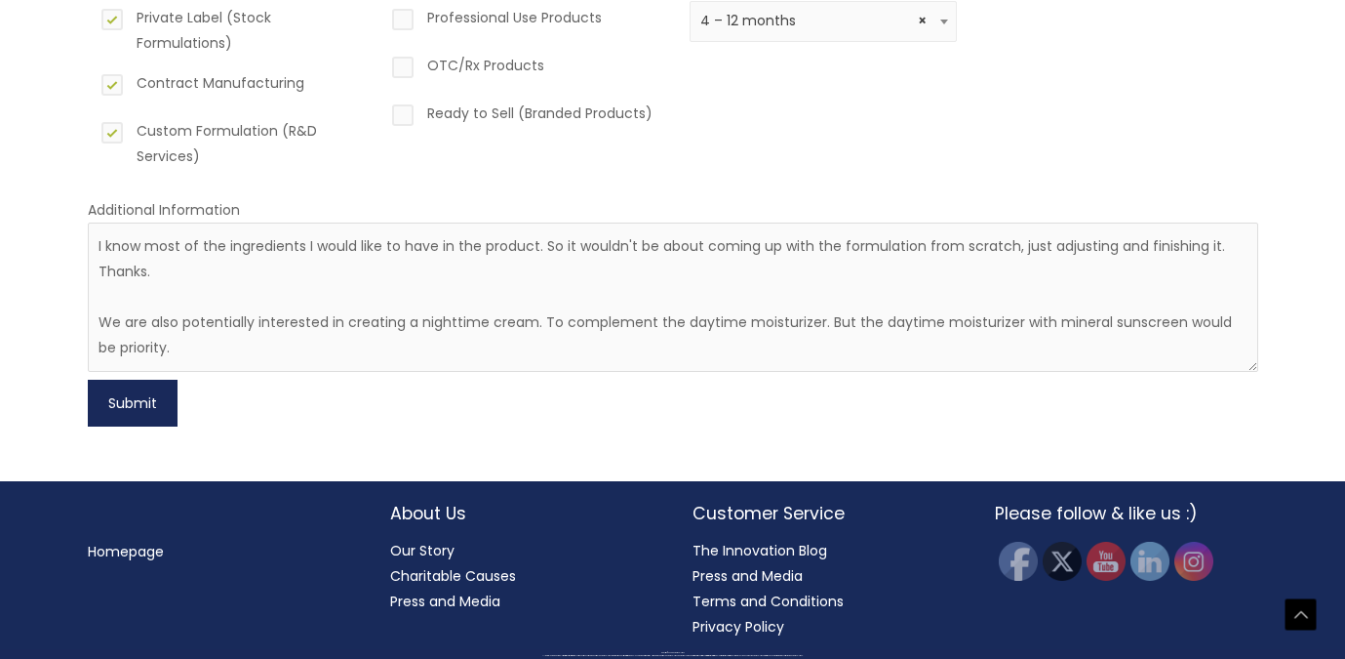
click at [136, 402] on button "Submit" at bounding box center [133, 402] width 90 height 47
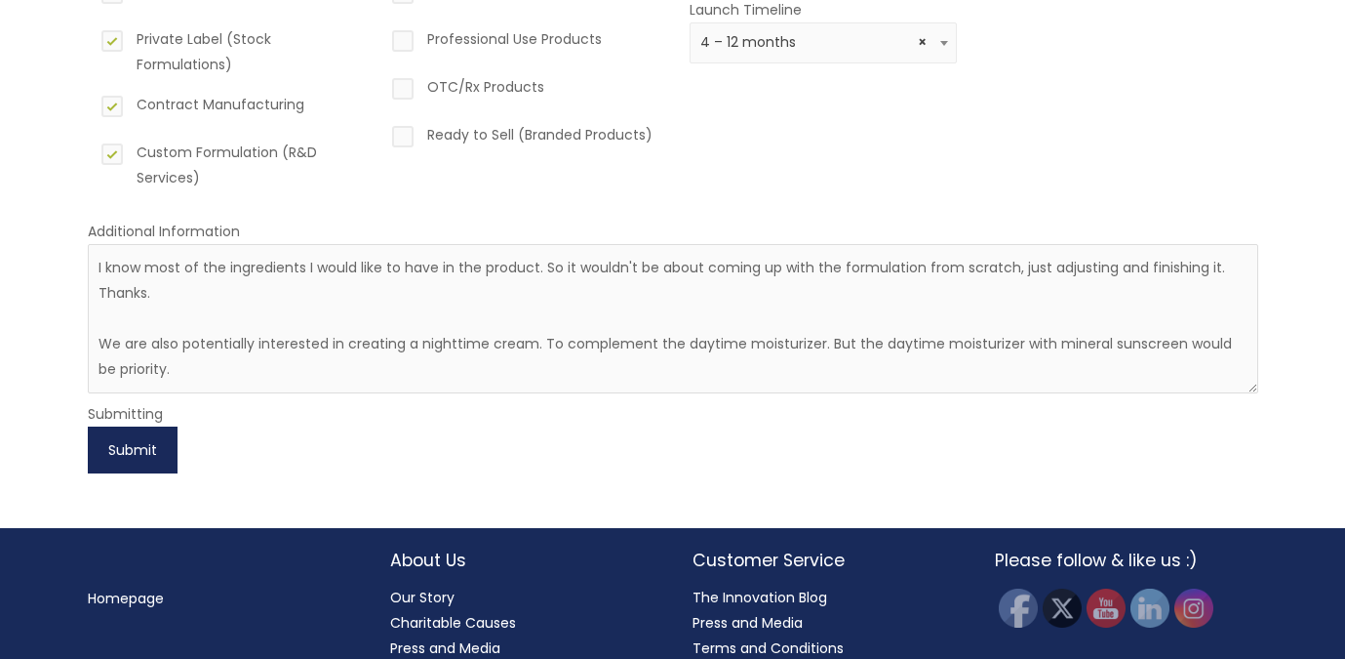
scroll to position [417, 0]
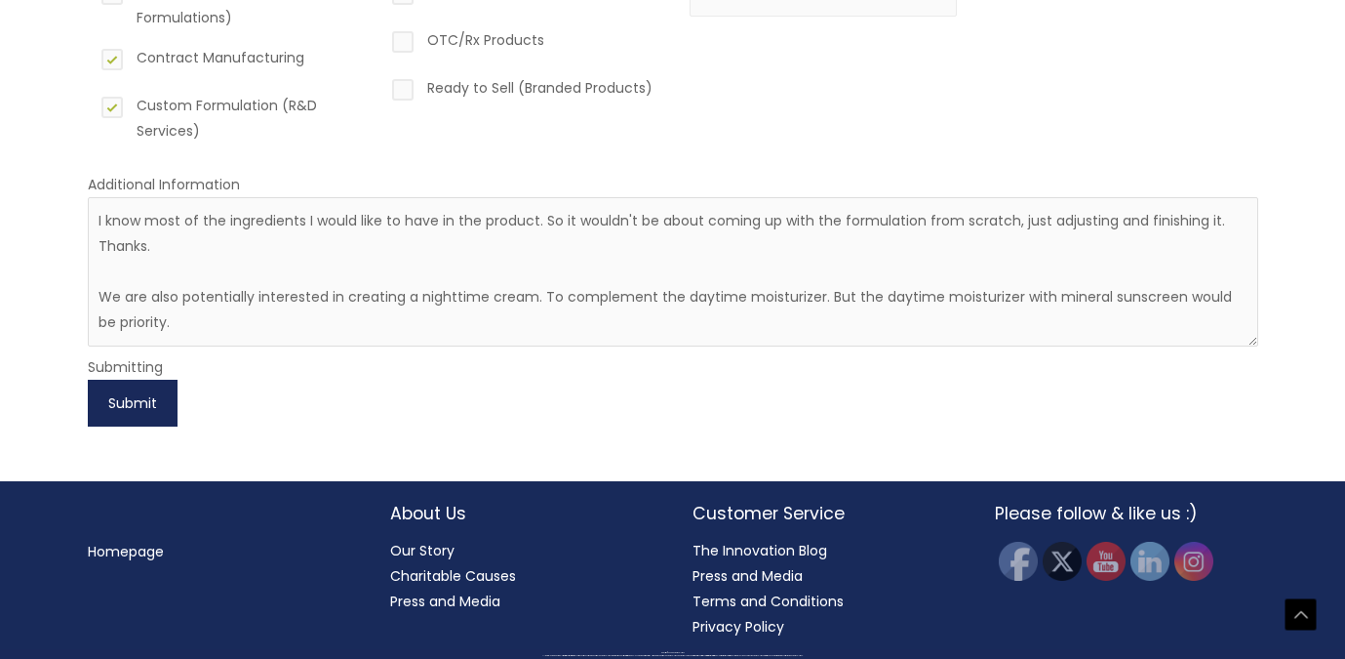
click at [139, 396] on button "Submit" at bounding box center [133, 402] width 90 height 47
